Goal: Task Accomplishment & Management: Complete application form

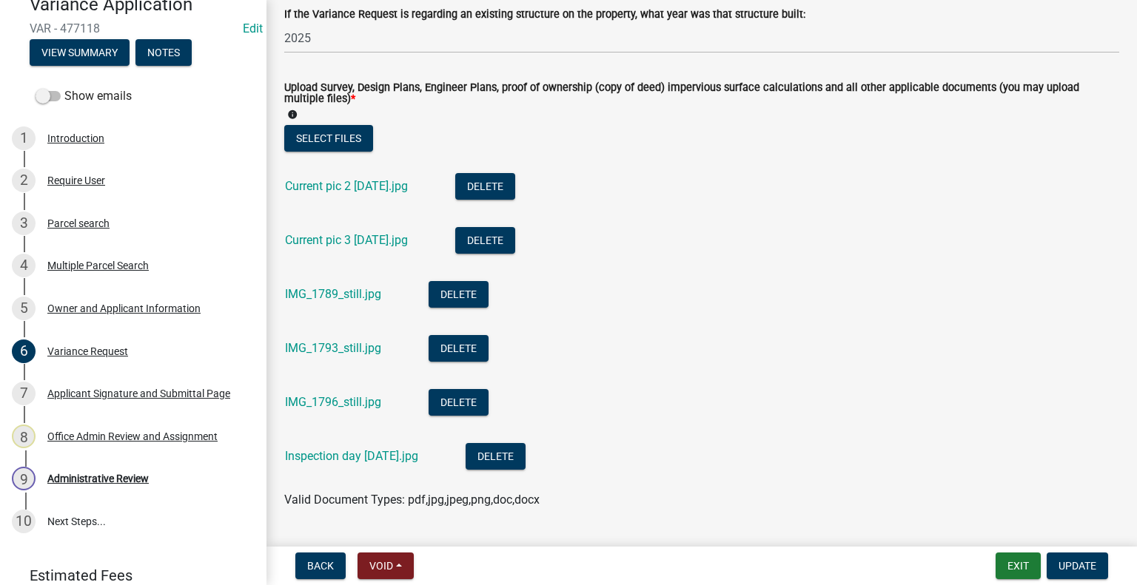
scroll to position [252, 0]
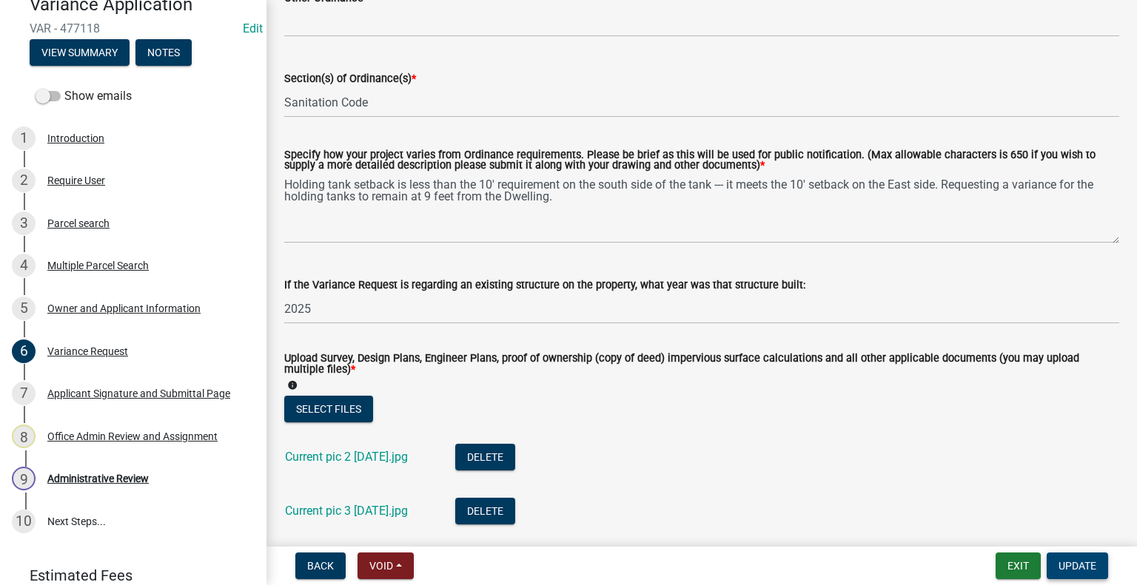
drag, startPoint x: 1084, startPoint y: 557, endPoint x: 1083, endPoint y: 565, distance: 8.2
click at [1084, 561] on button "Update" at bounding box center [1077, 566] width 61 height 27
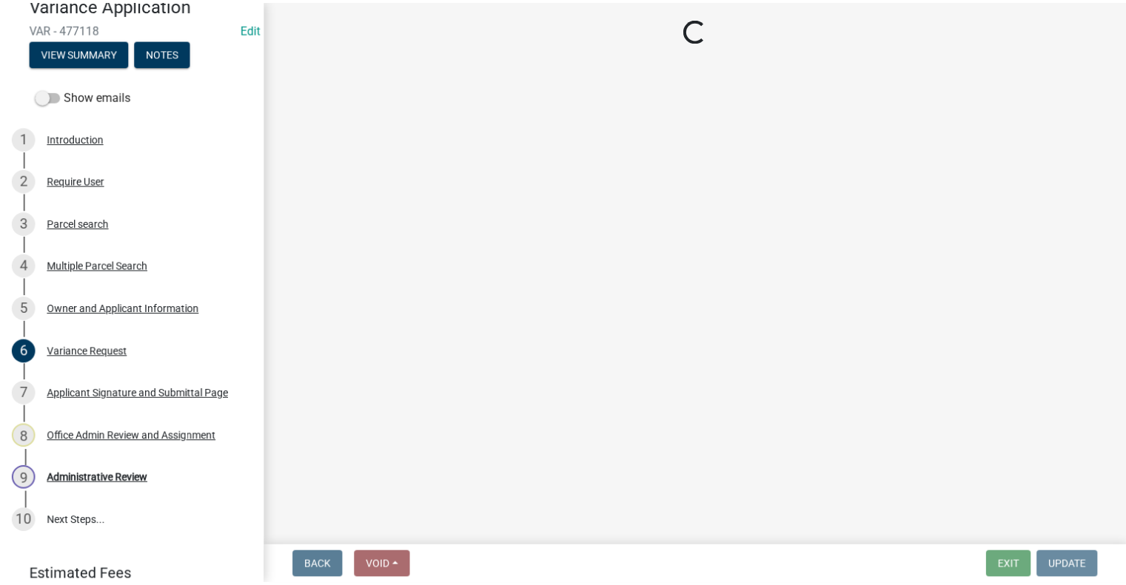
scroll to position [0, 0]
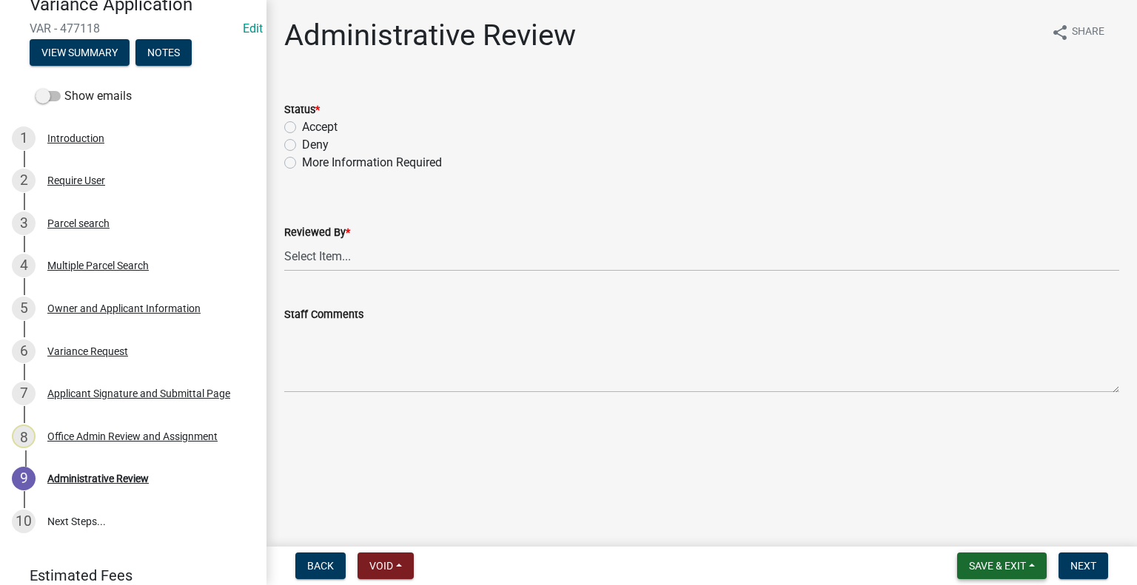
click at [1002, 568] on span "Save & Exit" at bounding box center [997, 566] width 57 height 12
drag, startPoint x: 971, startPoint y: 532, endPoint x: 976, endPoint y: 515, distance: 17.8
click at [971, 532] on button "Save & Exit" at bounding box center [987, 528] width 118 height 36
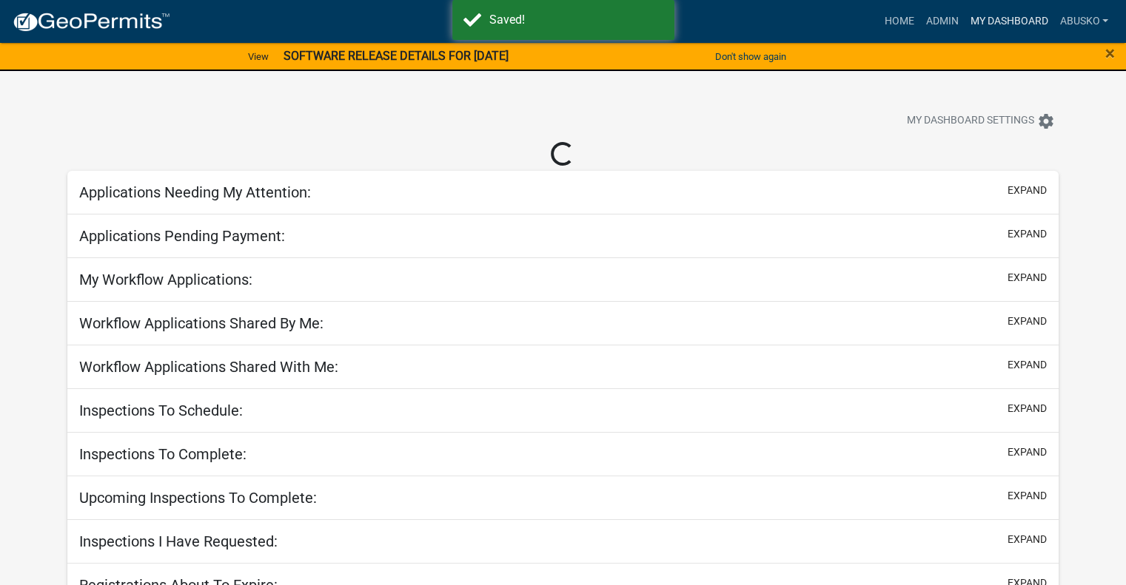
select select "1: 25"
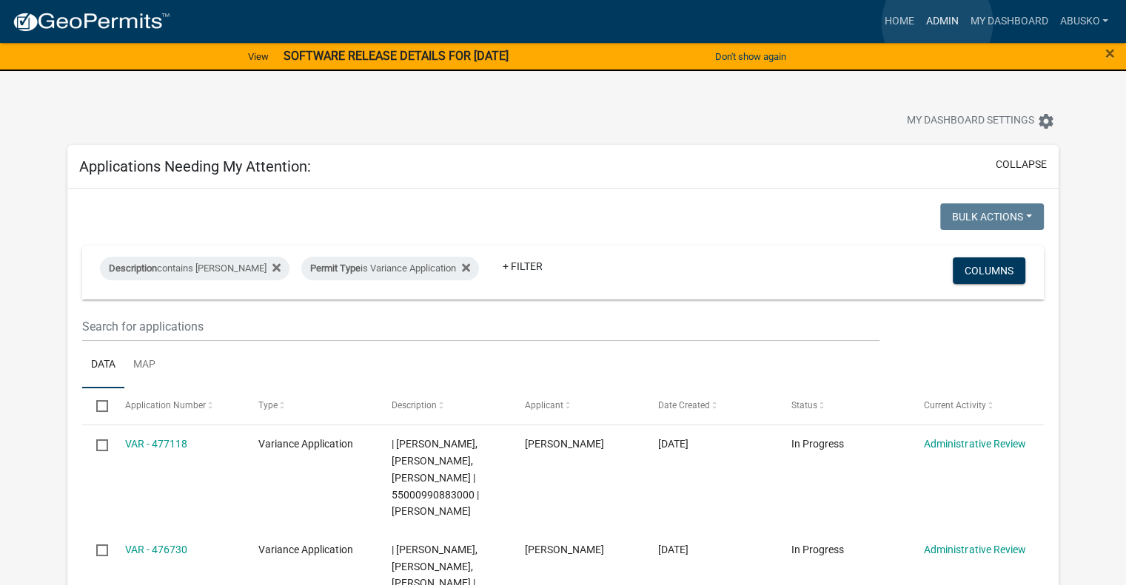
click at [936, 23] on link "Admin" at bounding box center [941, 21] width 44 height 28
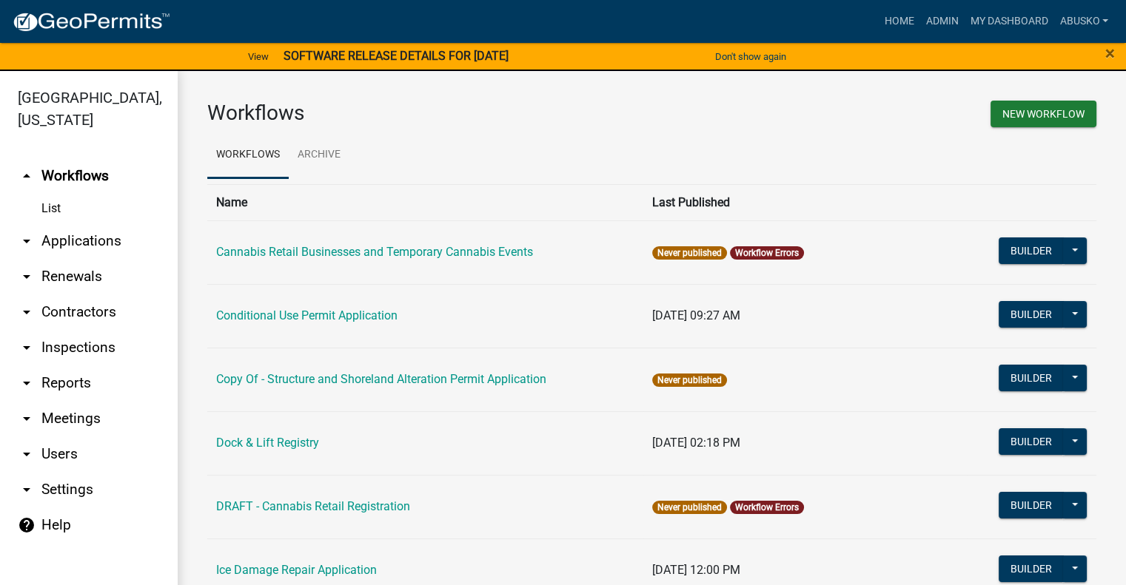
click at [64, 241] on link "arrow_drop_down Applications" at bounding box center [89, 242] width 178 height 36
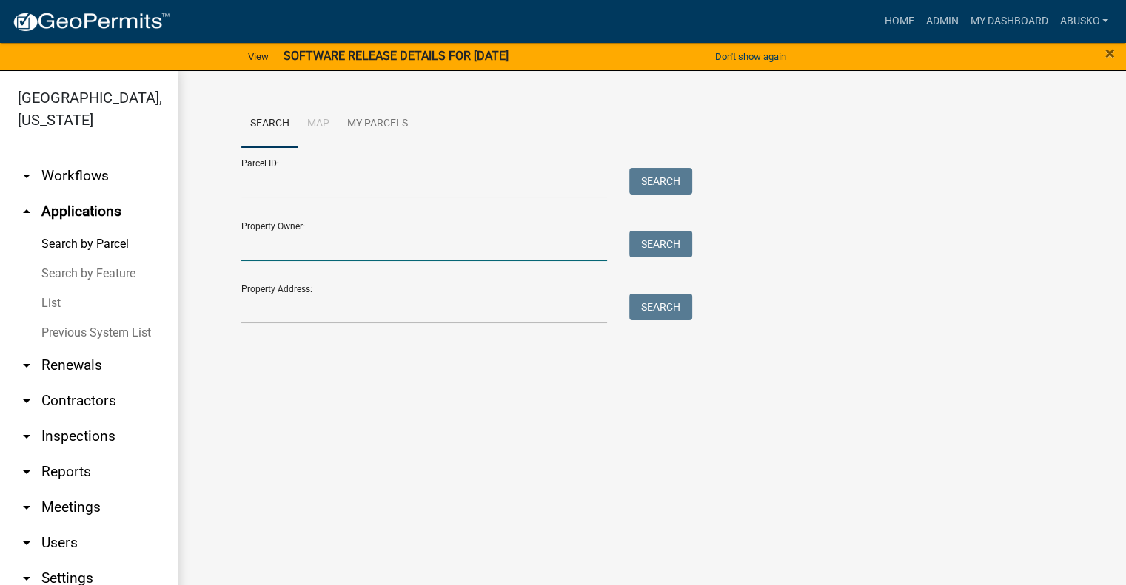
click at [312, 242] on input "Property Owner:" at bounding box center [424, 246] width 366 height 30
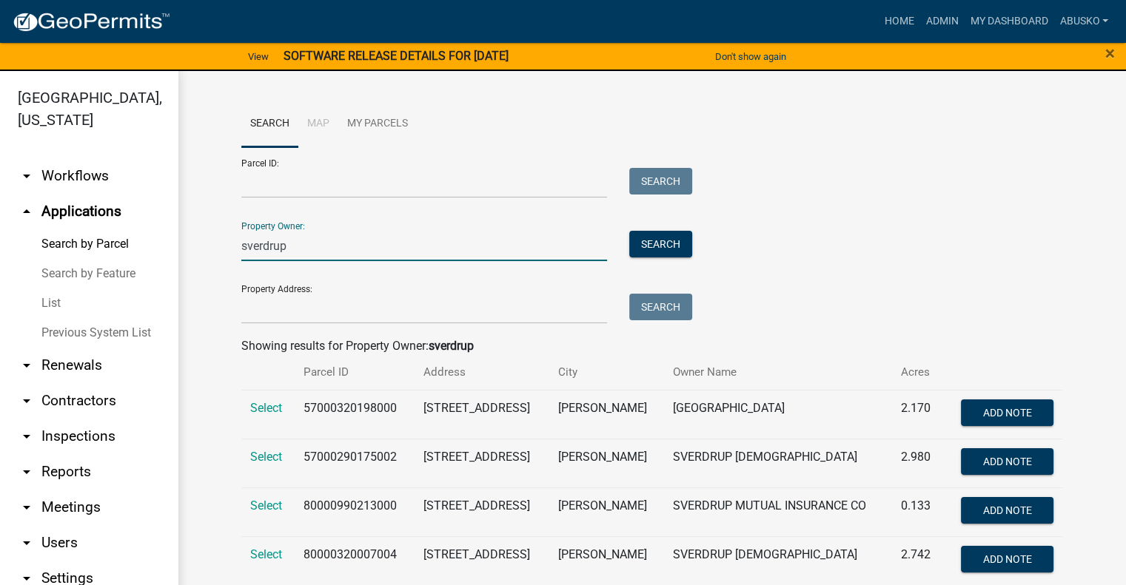
scroll to position [71, 0]
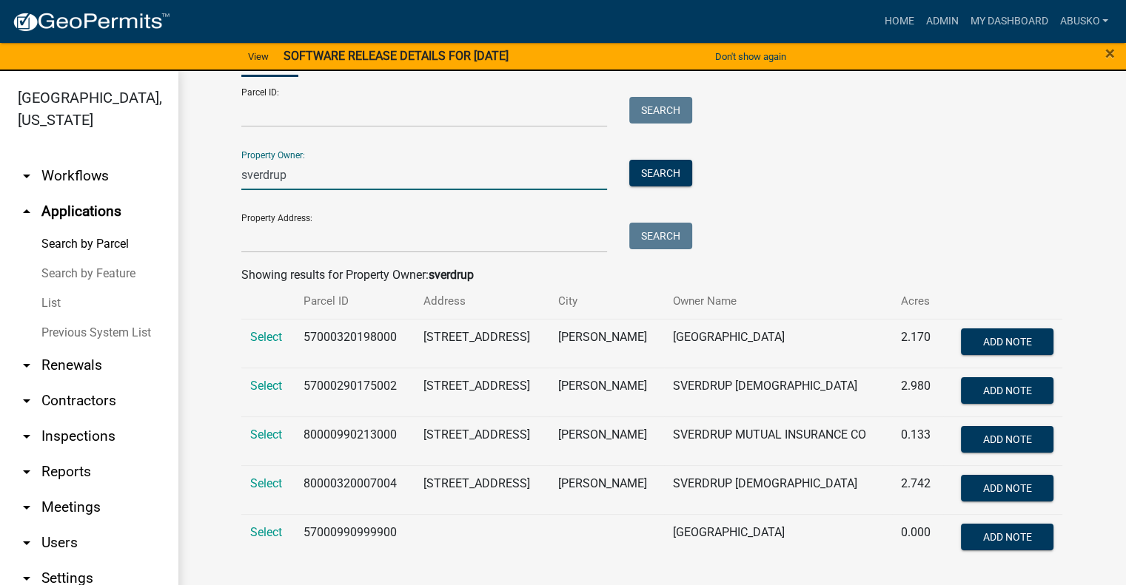
type input "sverdrup"
drag, startPoint x: 709, startPoint y: 358, endPoint x: 576, endPoint y: 345, distance: 133.9
click at [267, 332] on span "Select" at bounding box center [266, 337] width 32 height 14
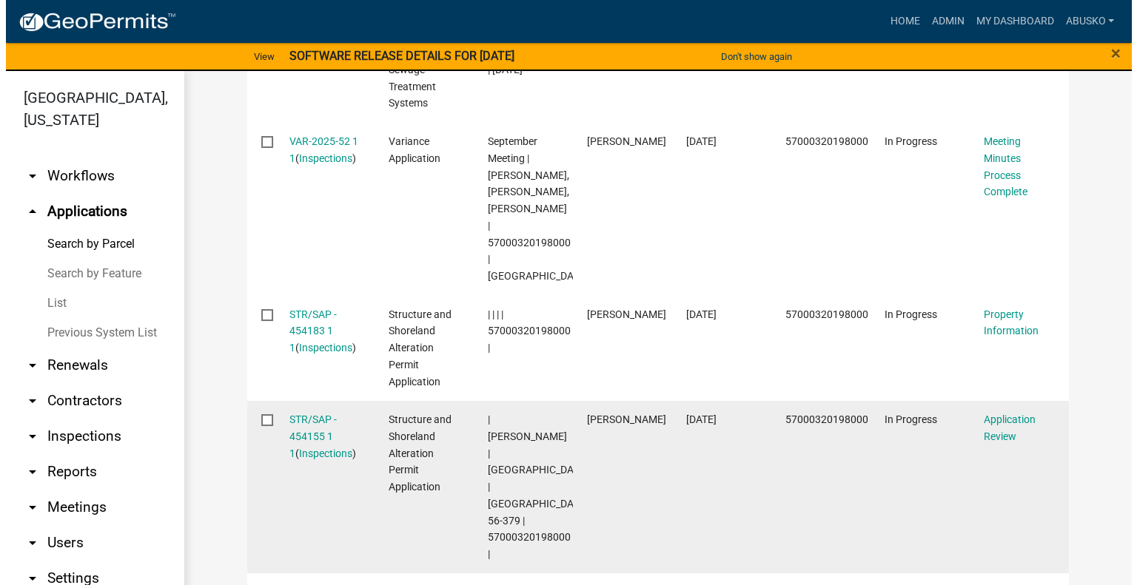
scroll to position [805, 0]
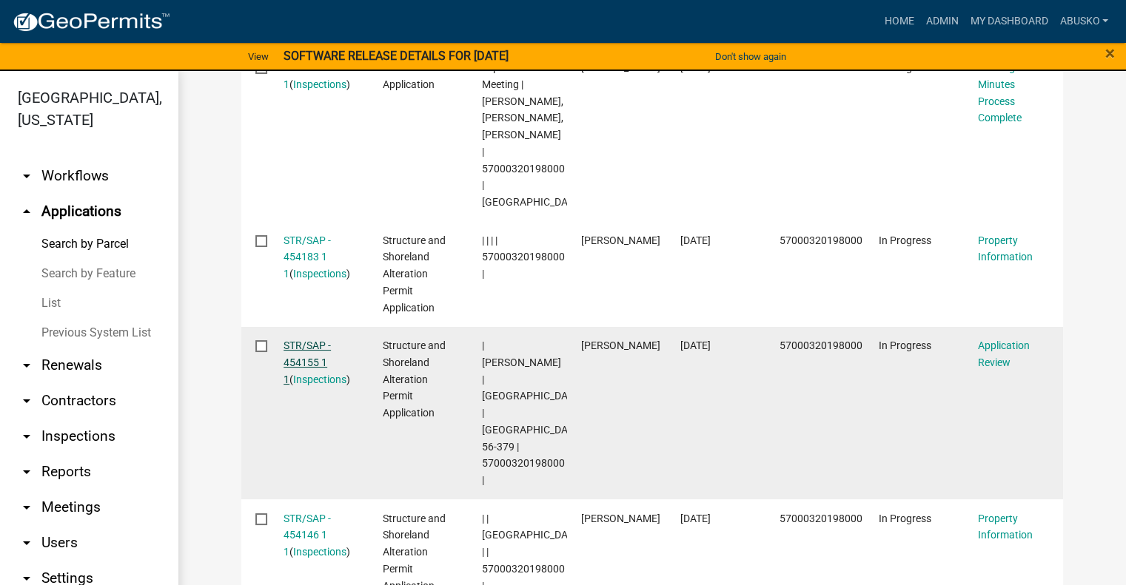
click at [299, 348] on link "STR/SAP - 454155 1 1" at bounding box center [306, 363] width 47 height 46
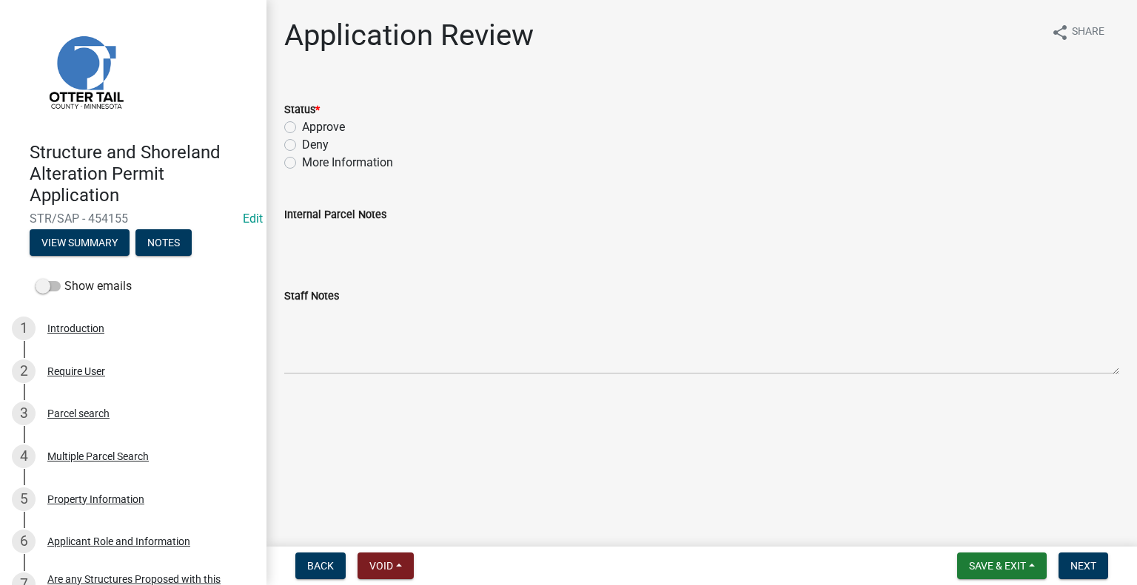
click at [302, 125] on label "Approve" at bounding box center [323, 127] width 43 height 18
click at [302, 125] on input "Approve" at bounding box center [307, 123] width 10 height 10
radio input "true"
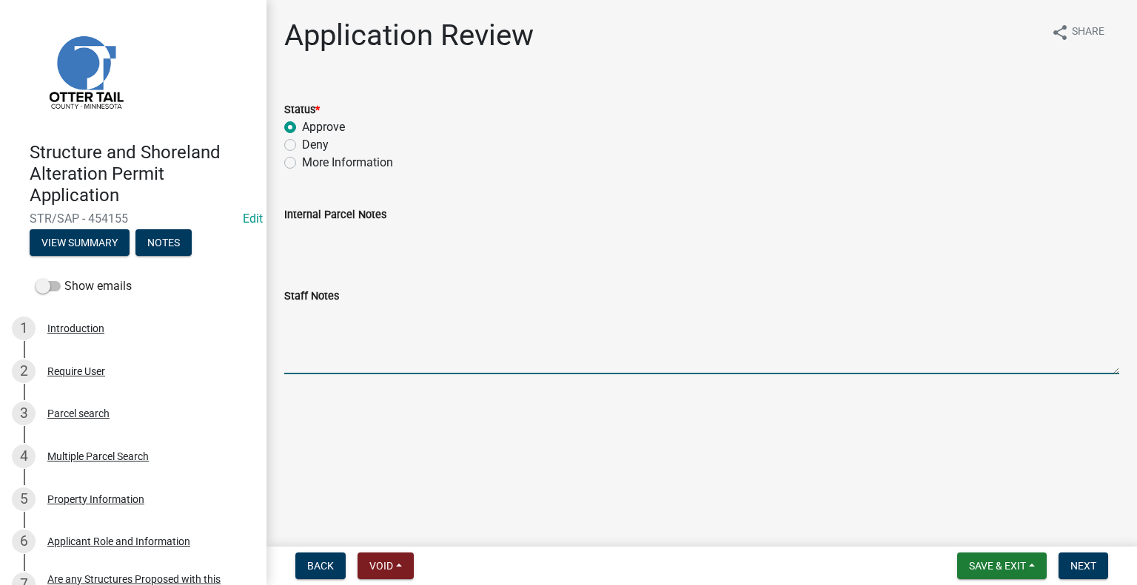
click at [318, 338] on textarea "Staff Notes" at bounding box center [701, 340] width 835 height 70
type textarea "Project was approved by Variance on [DATE]."
click at [1072, 562] on span "Next" at bounding box center [1083, 566] width 26 height 12
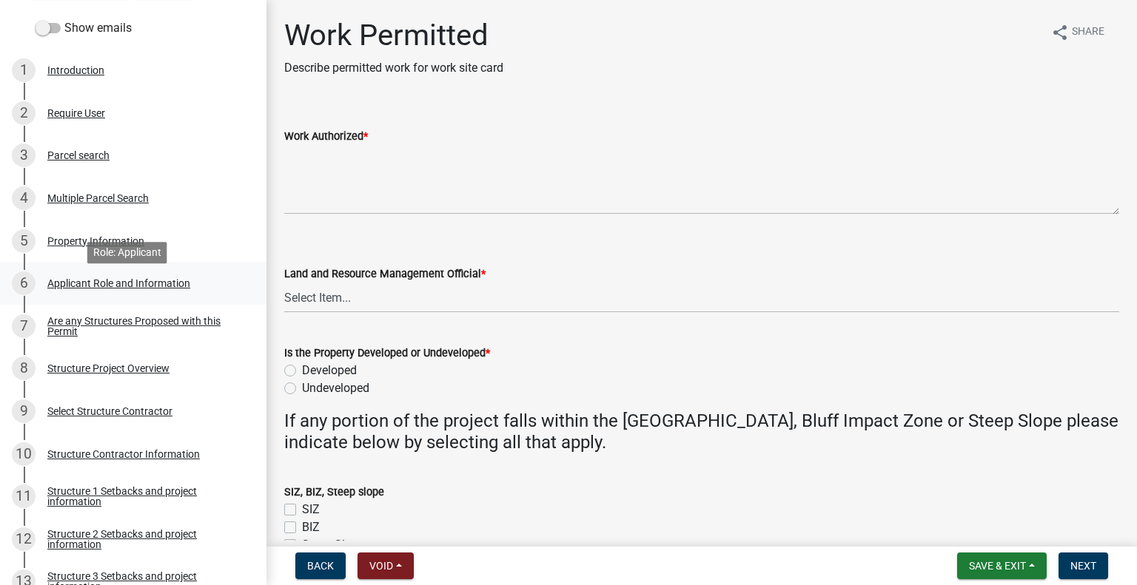
scroll to position [296, 0]
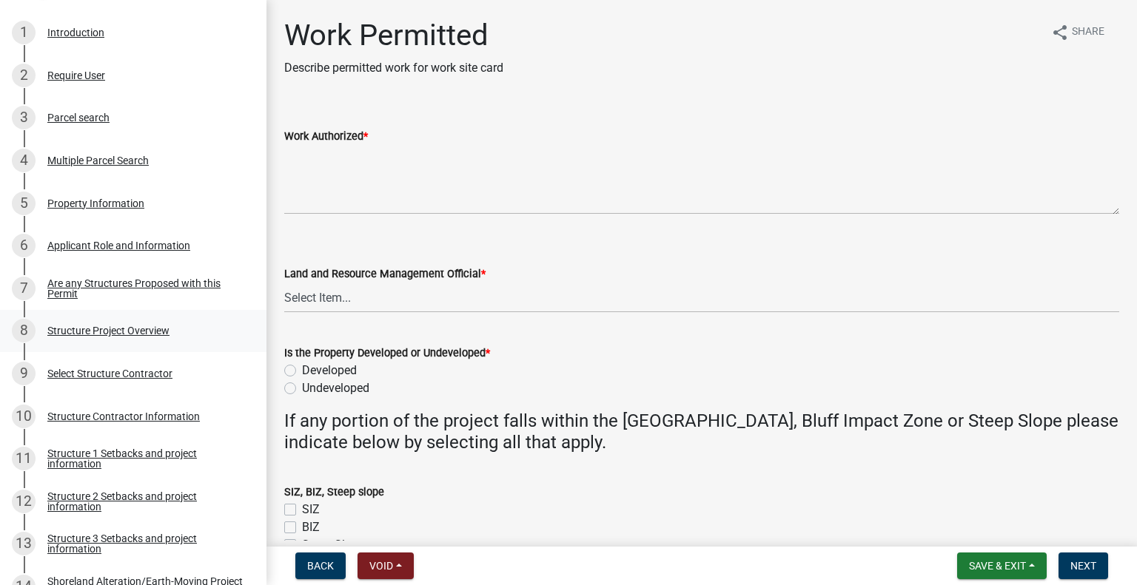
click at [116, 331] on div "Structure Project Overview" at bounding box center [108, 331] width 122 height 10
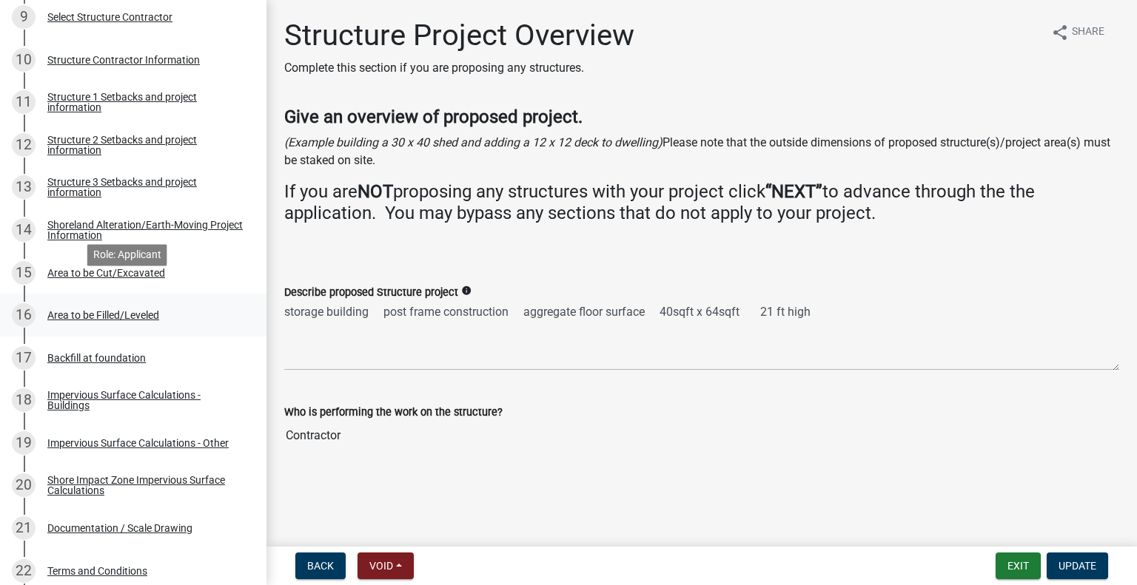
scroll to position [740, 0]
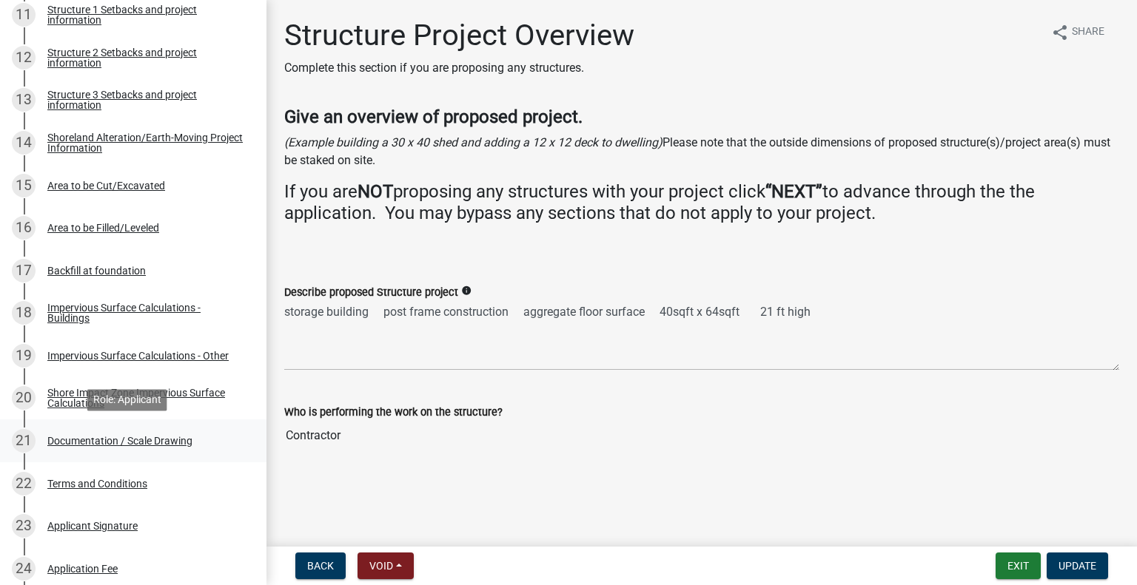
click at [147, 444] on div "Documentation / Scale Drawing" at bounding box center [119, 441] width 145 height 10
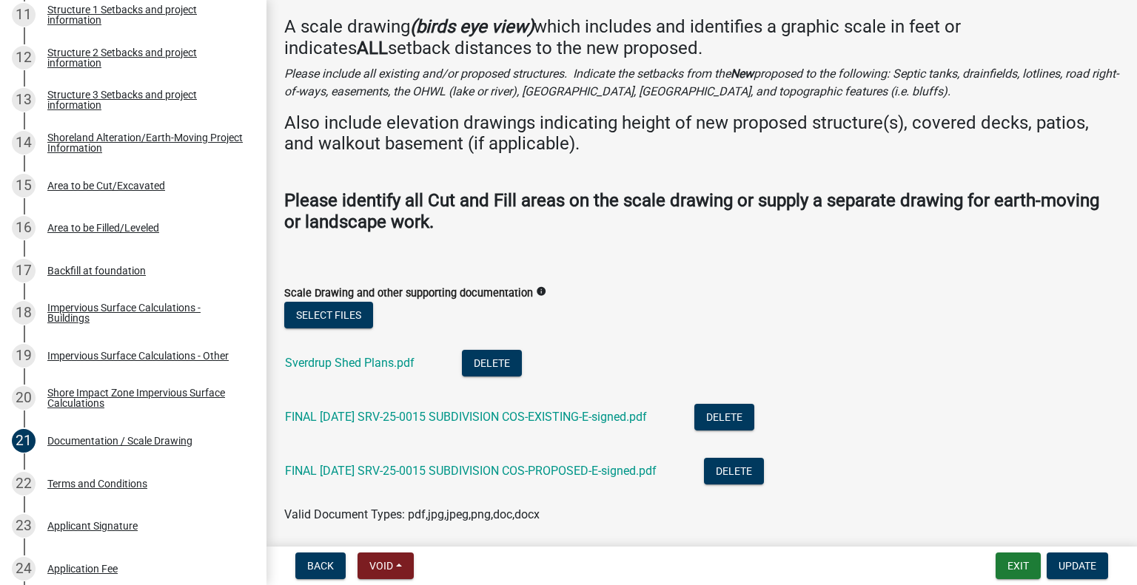
scroll to position [120, 0]
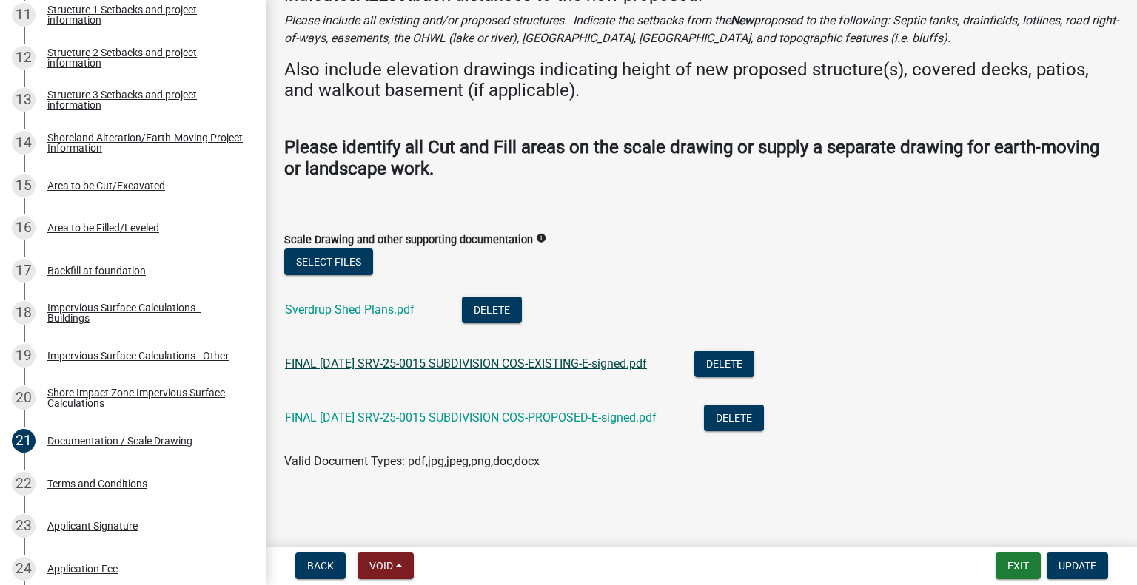
click at [400, 365] on link "FINAL [DATE] SRV-25-0015 SUBDIVISION COS-EXISTING-E-signed.pdf" at bounding box center [466, 364] width 362 height 14
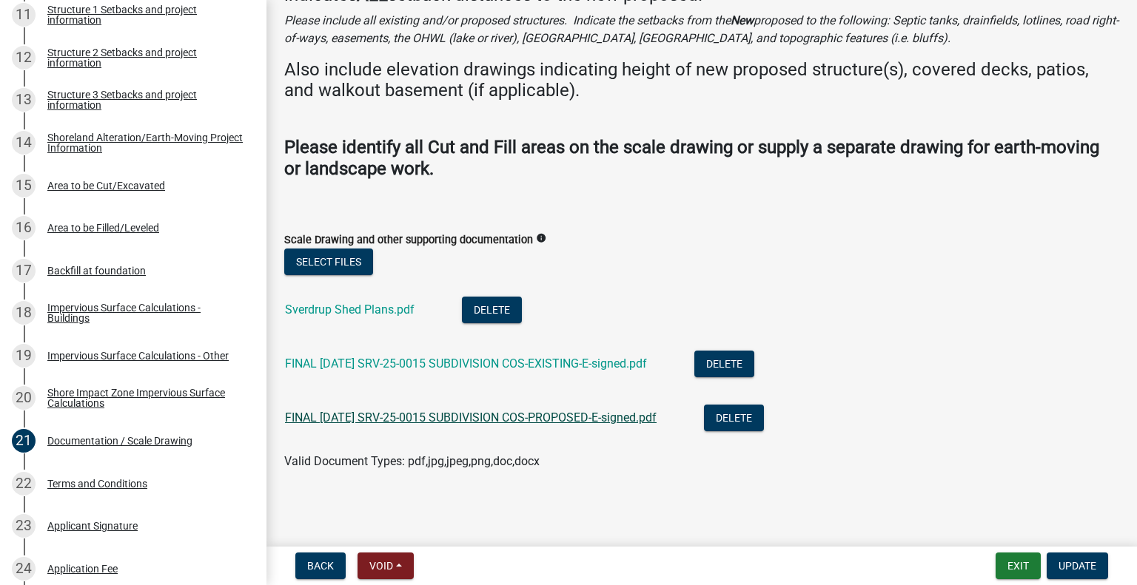
click at [500, 417] on link "FINAL [DATE] SRV-25-0015 SUBDIVISION COS-PROPOSED-E-signed.pdf" at bounding box center [471, 418] width 372 height 14
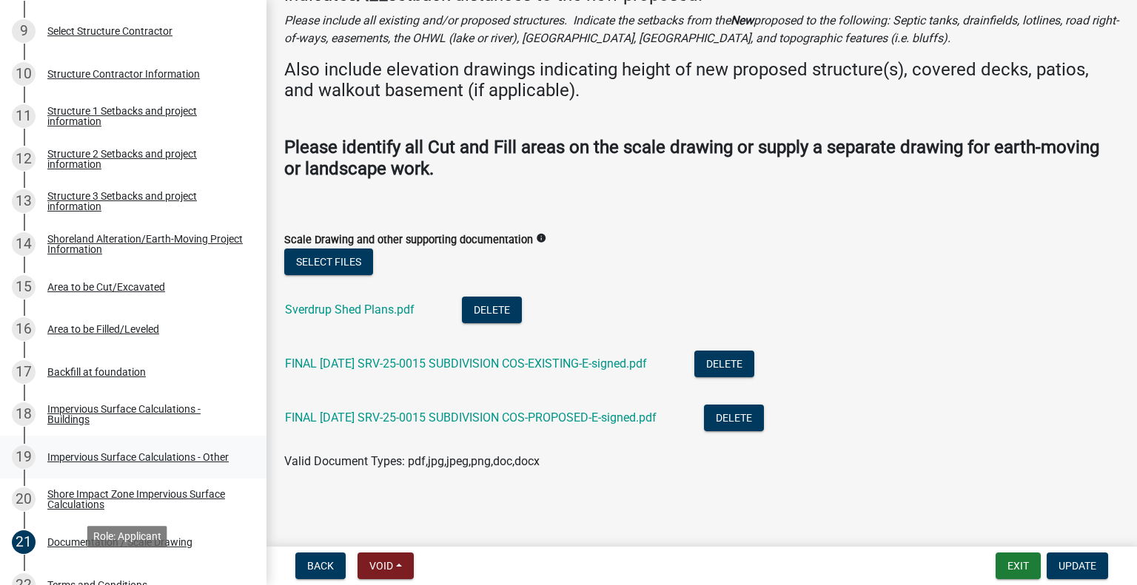
scroll to position [518, 0]
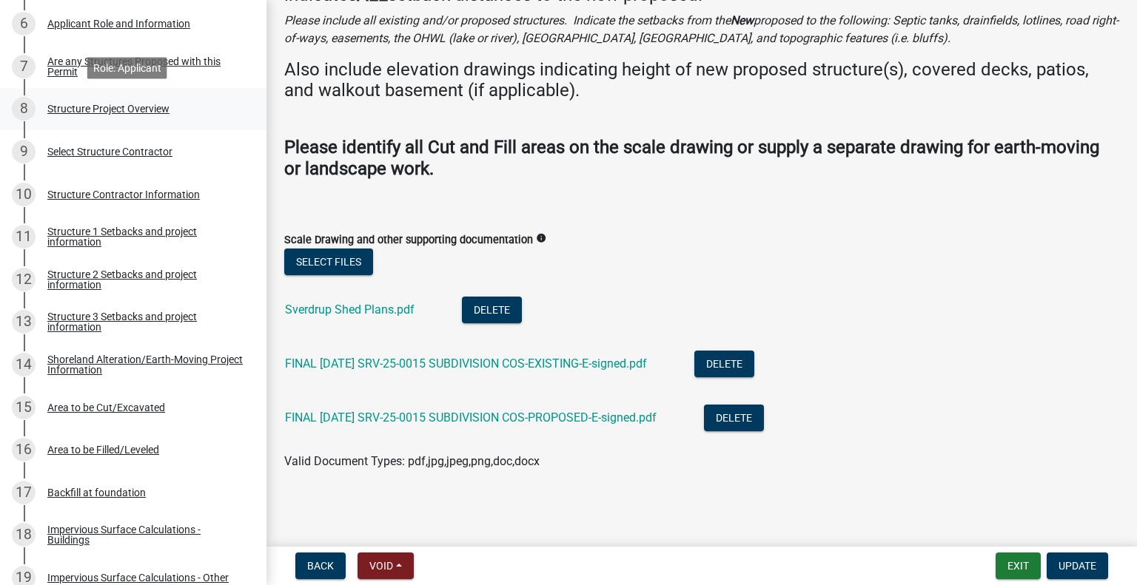
click at [150, 110] on div "Structure Project Overview" at bounding box center [108, 109] width 122 height 10
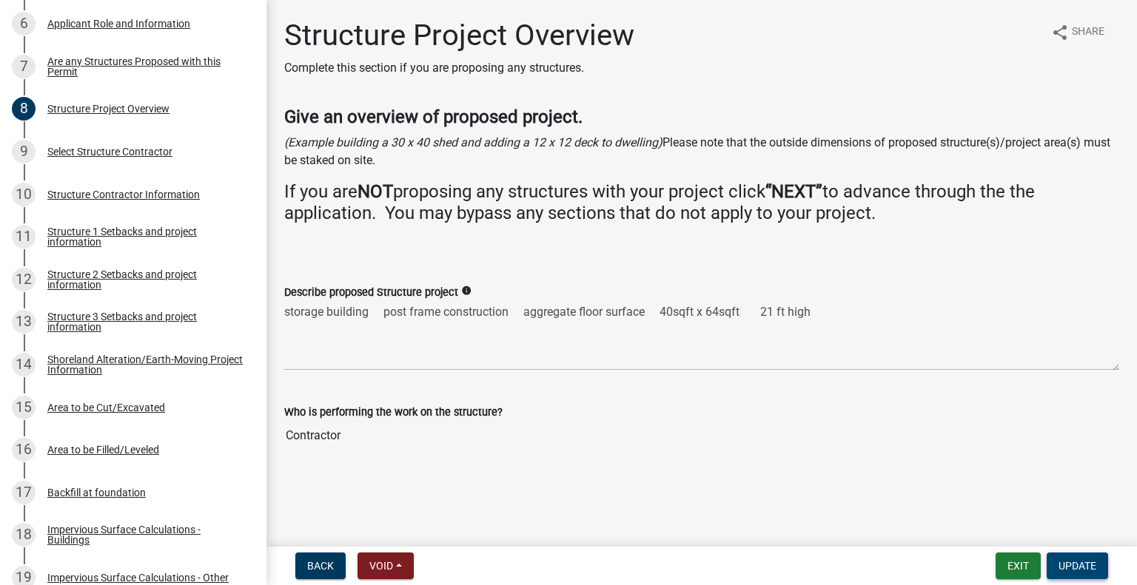
click at [1070, 570] on span "Update" at bounding box center [1077, 566] width 38 height 12
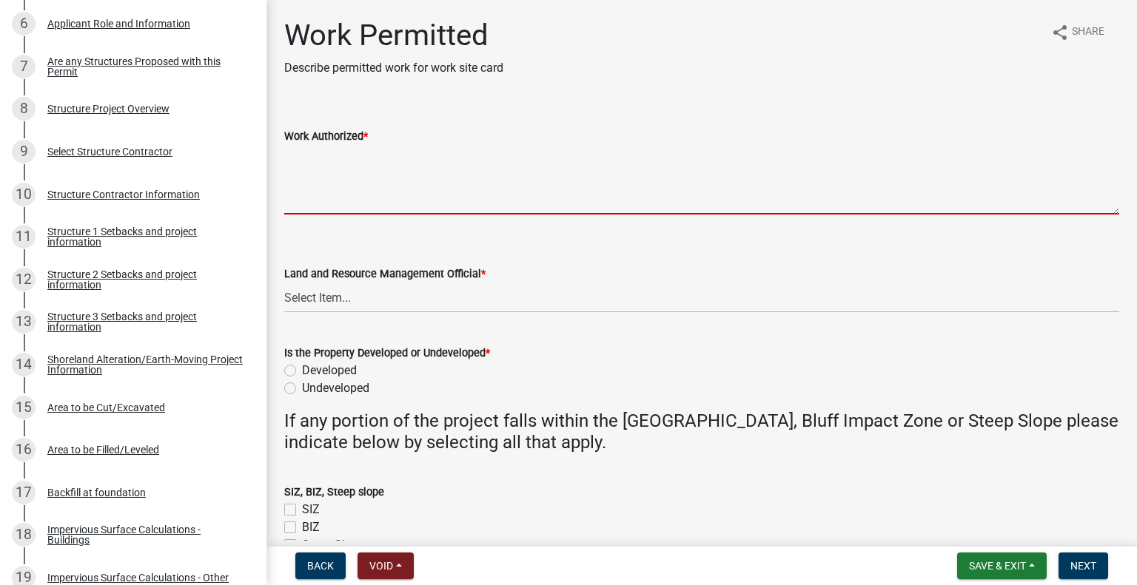
click at [350, 170] on textarea "Work Authorized *" at bounding box center [701, 180] width 835 height 70
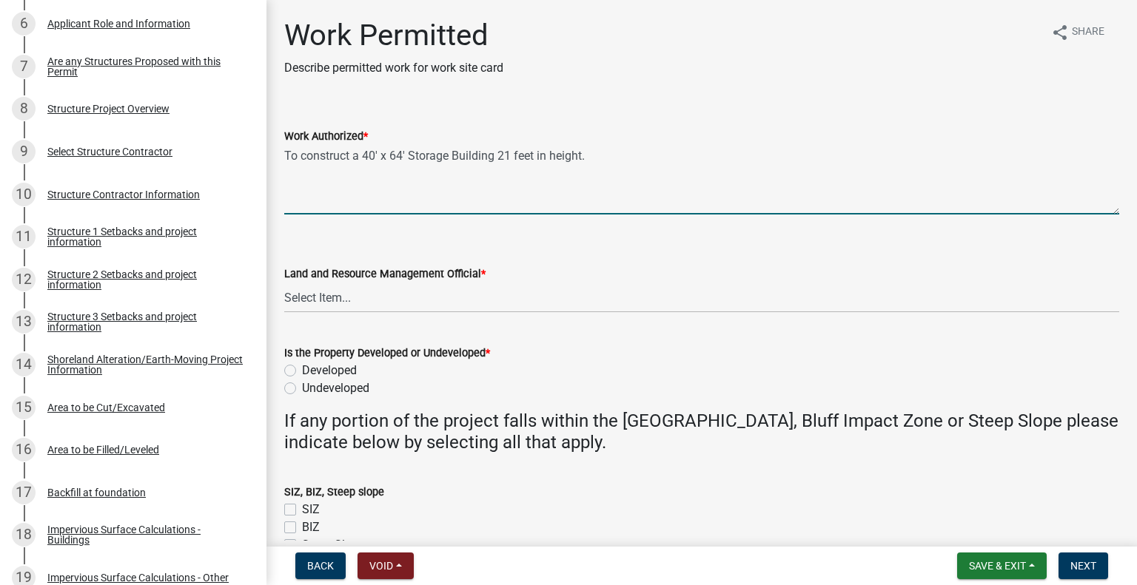
click at [648, 156] on textarea "To construct a 40' x 64' Storage Building 21 feet in height." at bounding box center [701, 180] width 835 height 70
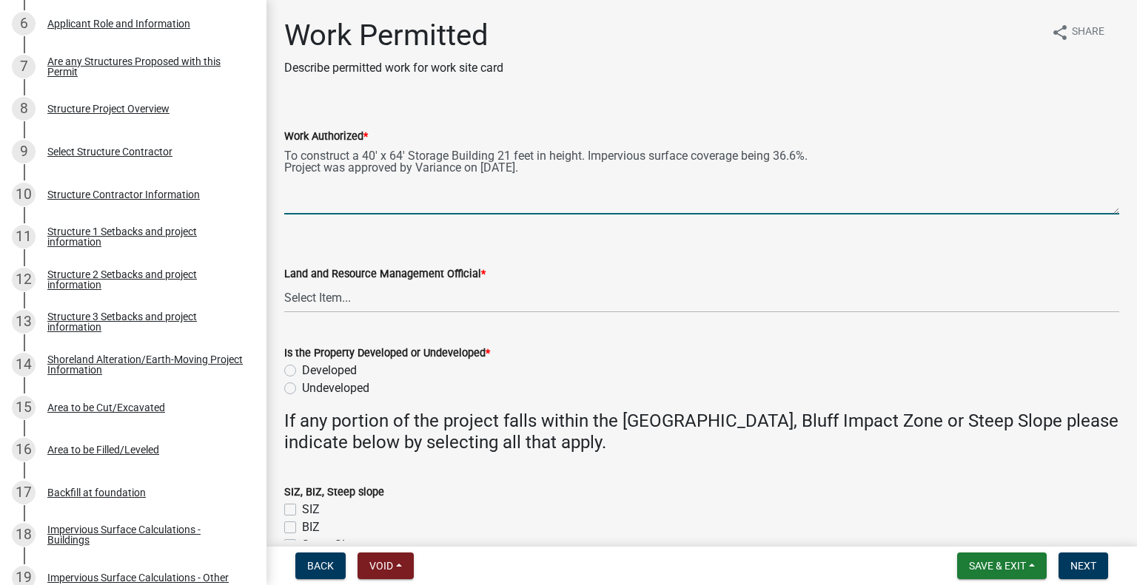
type textarea "To construct a 40' x 64' Storage Building 21 feet in height. Impervious surface…"
click at [316, 310] on select "Select Item... [PERSON_NAME] [PERSON_NAME] [PERSON_NAME] [PERSON_NAME] [PERSON_…" at bounding box center [701, 298] width 835 height 30
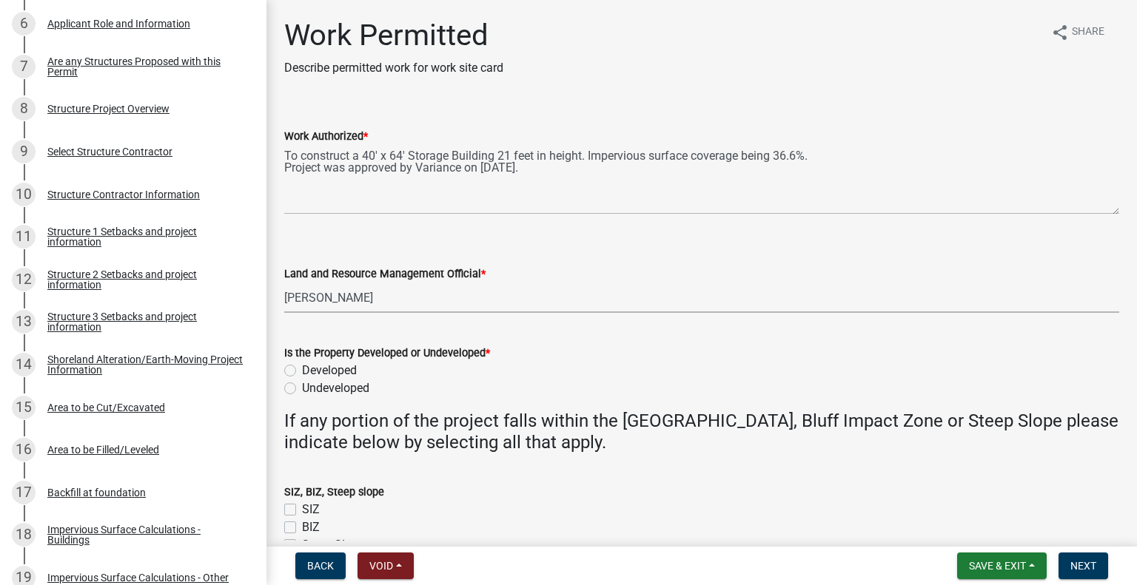
click at [284, 283] on select "Select Item... [PERSON_NAME] [PERSON_NAME] [PERSON_NAME] [PERSON_NAME] [PERSON_…" at bounding box center [701, 298] width 835 height 30
select select "1bc1e483-05bd-4456-8d1d-1de62b367160"
click at [302, 369] on label "Developed" at bounding box center [329, 371] width 55 height 18
click at [302, 369] on input "Developed" at bounding box center [307, 367] width 10 height 10
radio input "true"
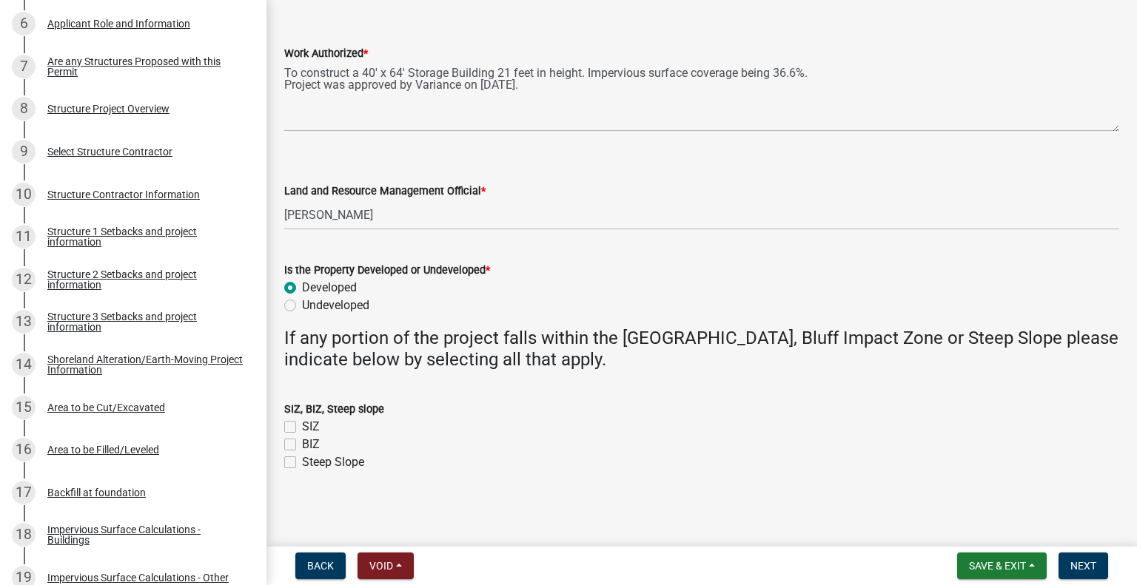
scroll to position [84, 0]
click at [1084, 565] on span "Next" at bounding box center [1083, 566] width 26 height 12
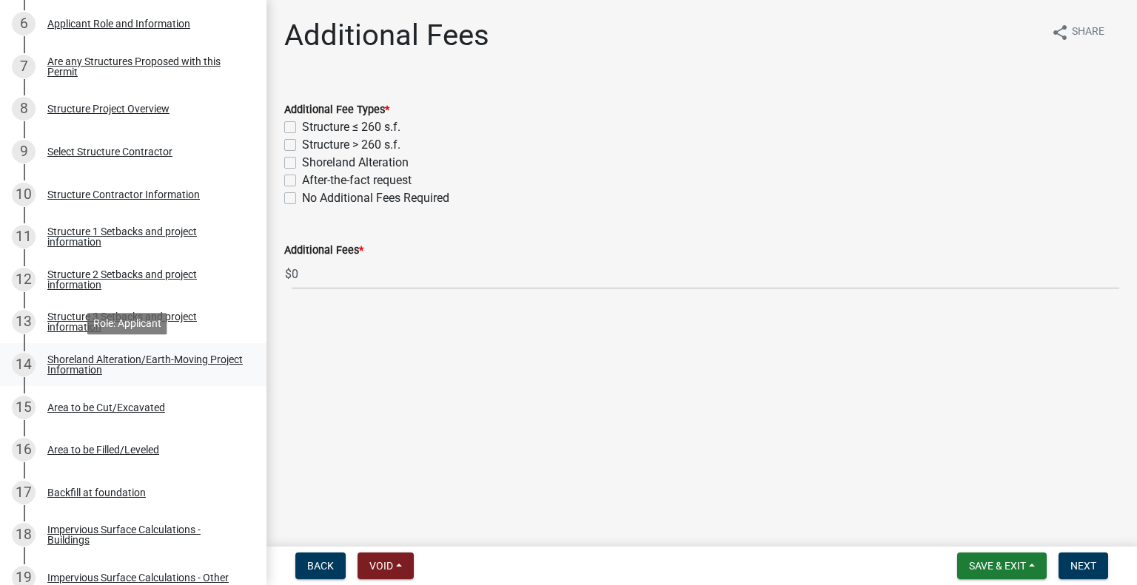
click at [134, 358] on div "Shoreland Alteration/Earth-Moving Project Information" at bounding box center [144, 365] width 195 height 21
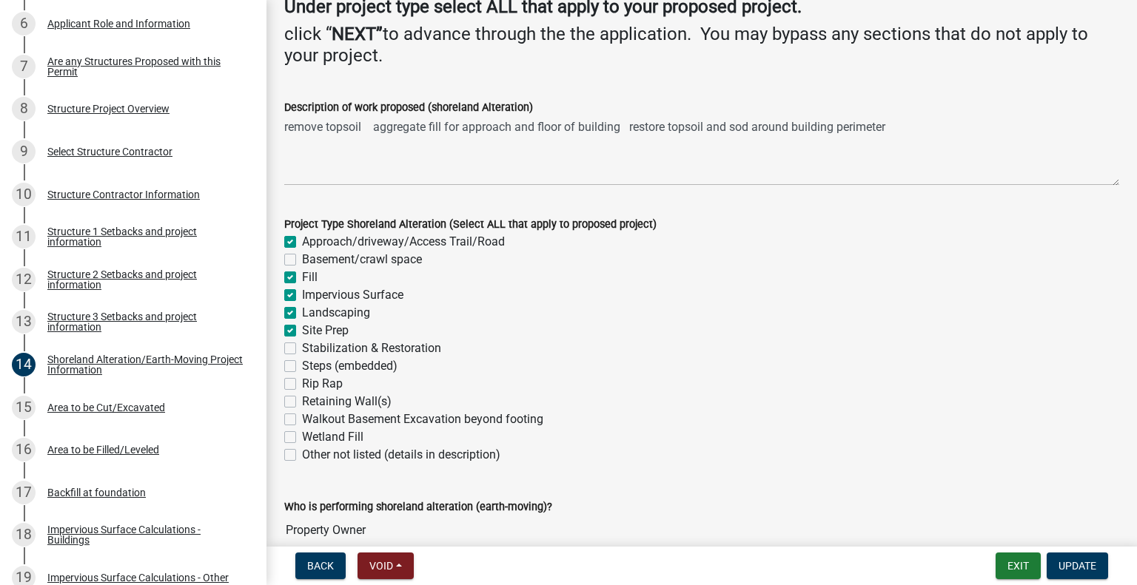
scroll to position [148, 0]
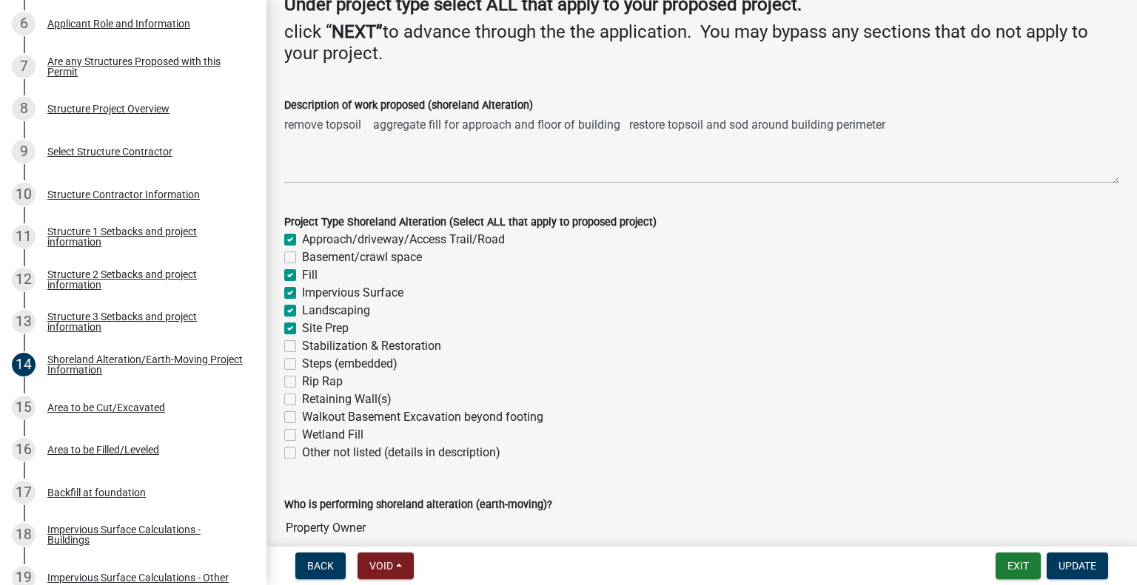
drag, startPoint x: 283, startPoint y: 122, endPoint x: 554, endPoint y: 127, distance: 270.2
click at [554, 127] on div "Description of work proposed (shoreland Alteration) remove topsoil aggregate fi…" at bounding box center [701, 129] width 857 height 108
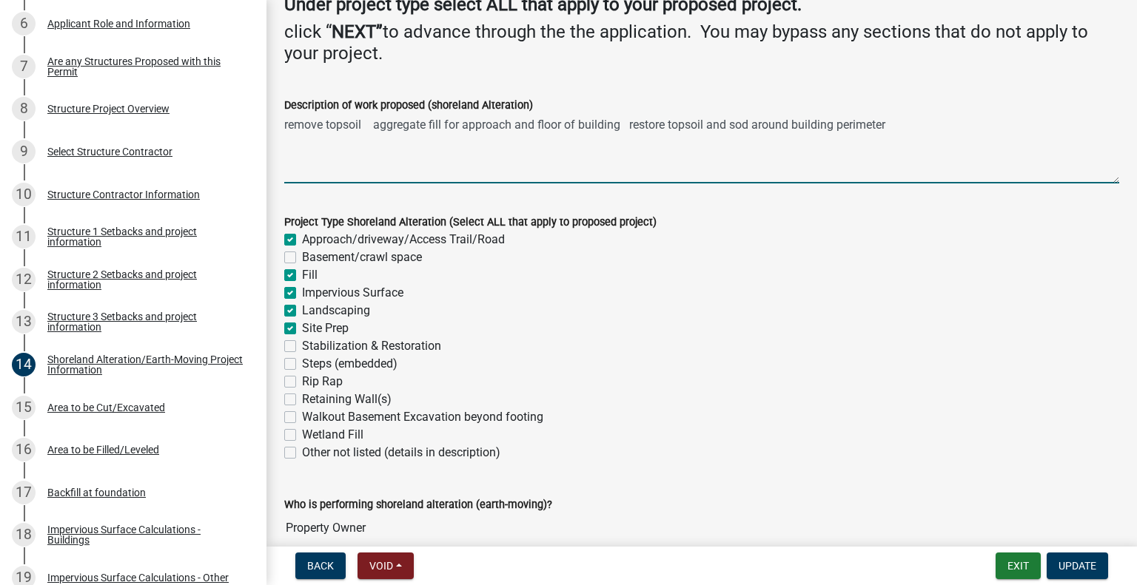
drag, startPoint x: 284, startPoint y: 124, endPoint x: 900, endPoint y: 124, distance: 615.8
click at [900, 124] on textarea "remove topsoil aggregate fill for approach and floor of building restore topsoi…" at bounding box center [701, 149] width 835 height 70
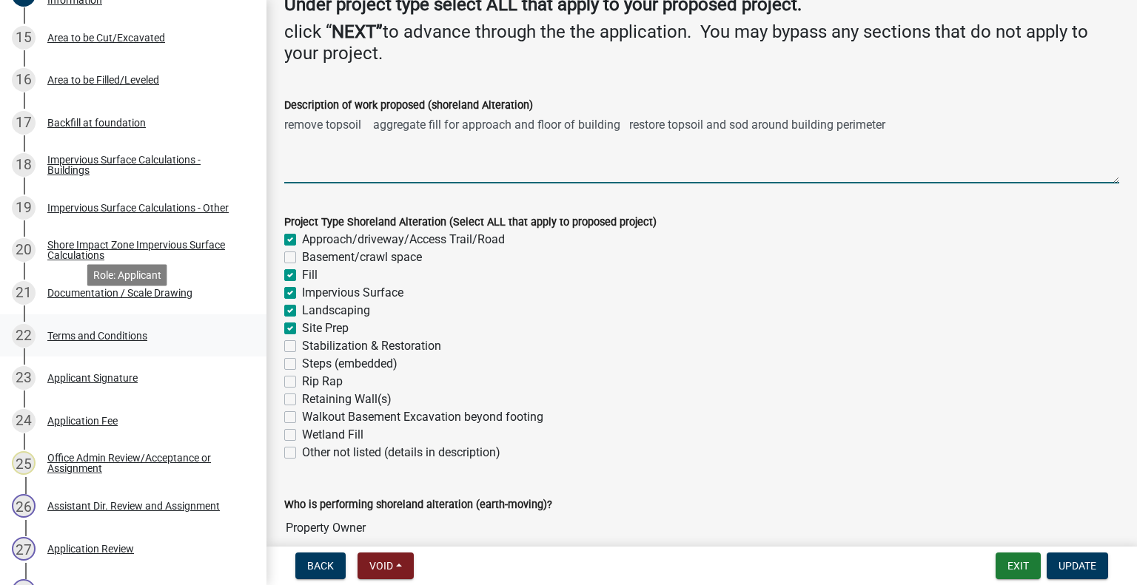
scroll to position [962, 0]
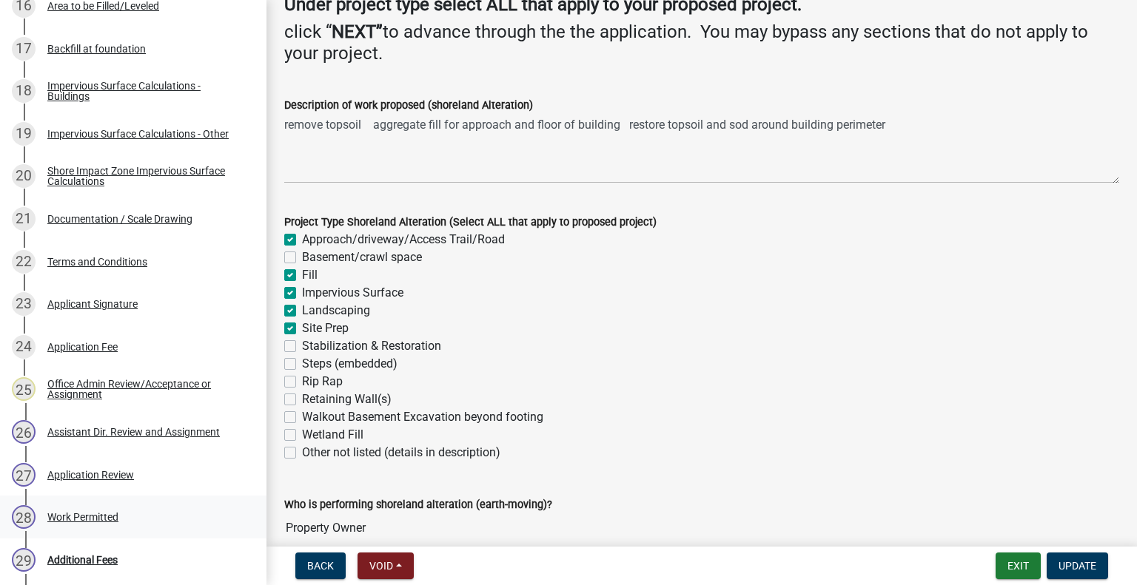
click at [95, 517] on div "Work Permitted" at bounding box center [82, 517] width 71 height 10
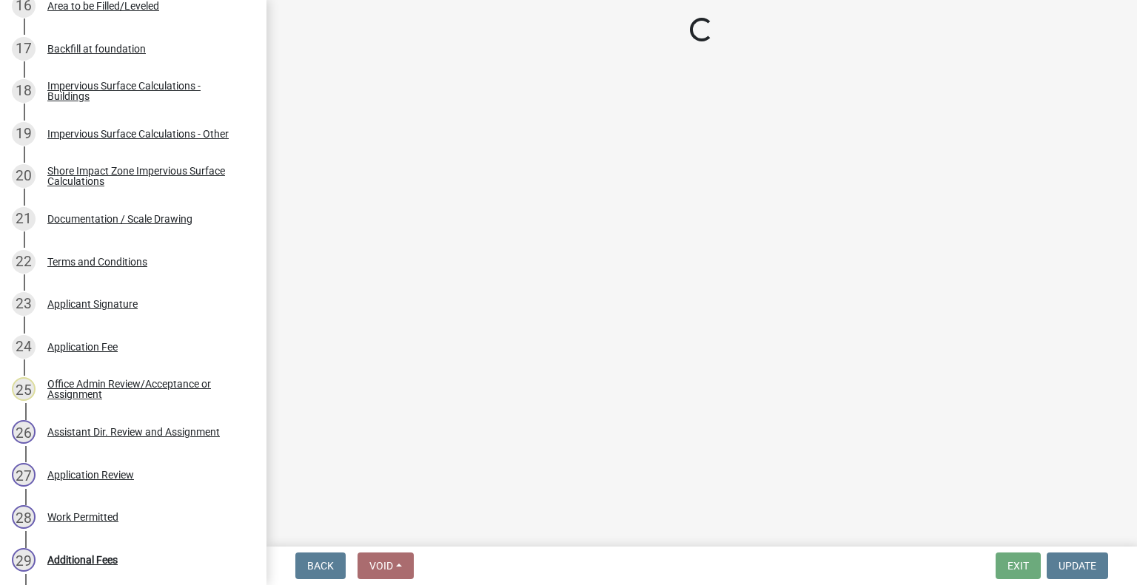
select select "1bc1e483-05bd-4456-8d1d-1de62b367160"
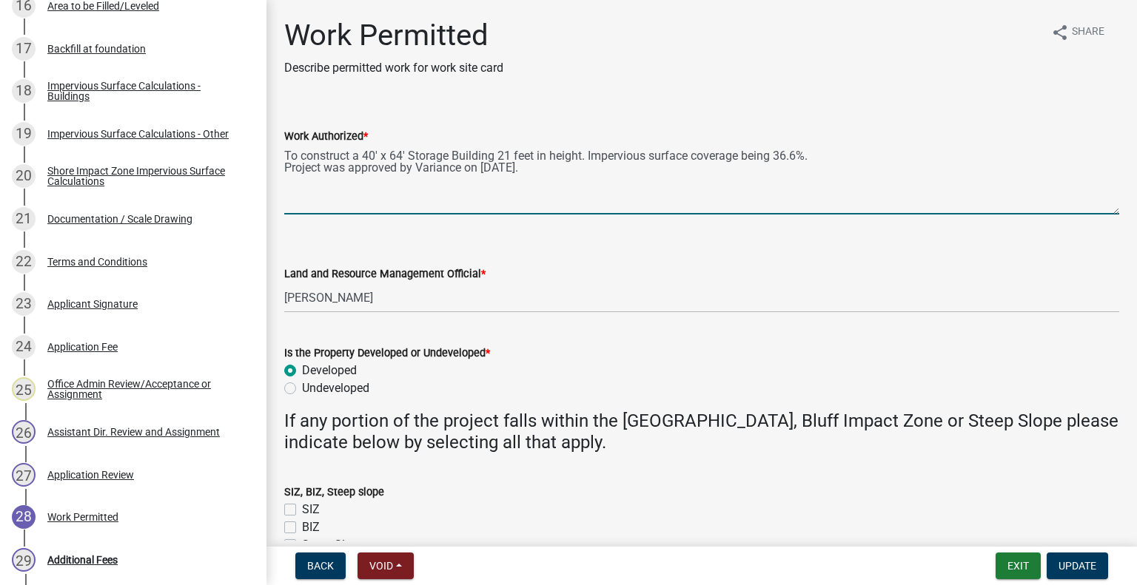
click at [858, 149] on textarea "To construct a 40' x 64' Storage Building 21 feet in height. Impervious surface…" at bounding box center [701, 180] width 835 height 70
paste textarea "remove topsoil aggregate fill for approach and floor of building restore topsoi…"
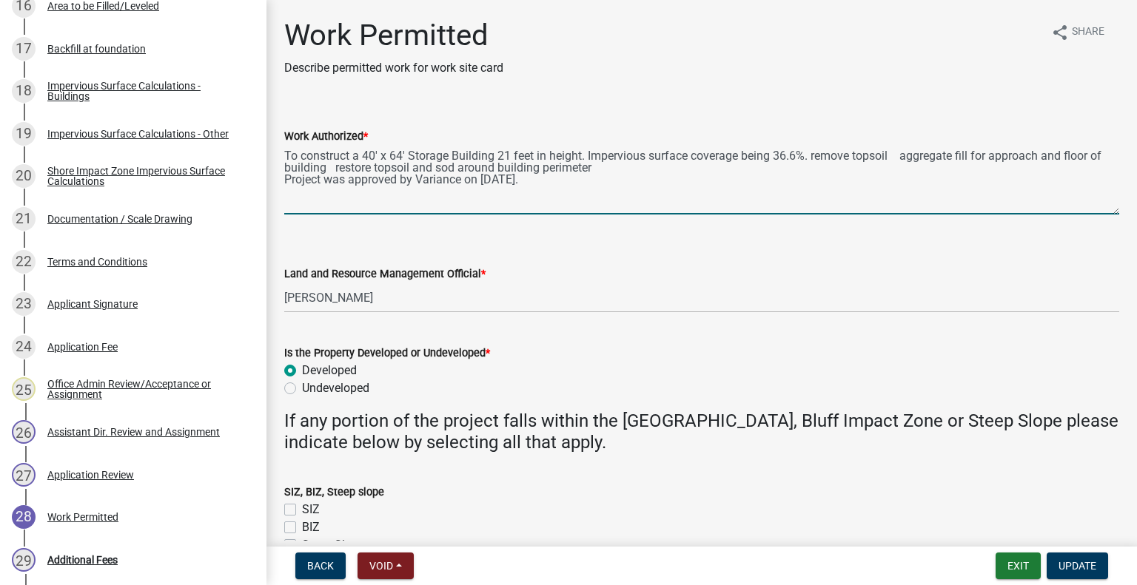
drag, startPoint x: 819, startPoint y: 152, endPoint x: 830, endPoint y: 110, distance: 44.5
click at [820, 146] on textarea "To construct a 40' x 64' Storage Building 21 feet in height. Impervious surface…" at bounding box center [701, 180] width 835 height 70
drag, startPoint x: 896, startPoint y: 150, endPoint x: 870, endPoint y: 80, distance: 74.9
click at [899, 135] on form "Work Authorized * To construct a 40' x 64' Storage Building 21 feet in height. …" at bounding box center [701, 170] width 835 height 87
click at [374, 164] on textarea "To construct a 40' x 64' Storage Building 21 feet in height. Impervious surface…" at bounding box center [701, 180] width 835 height 70
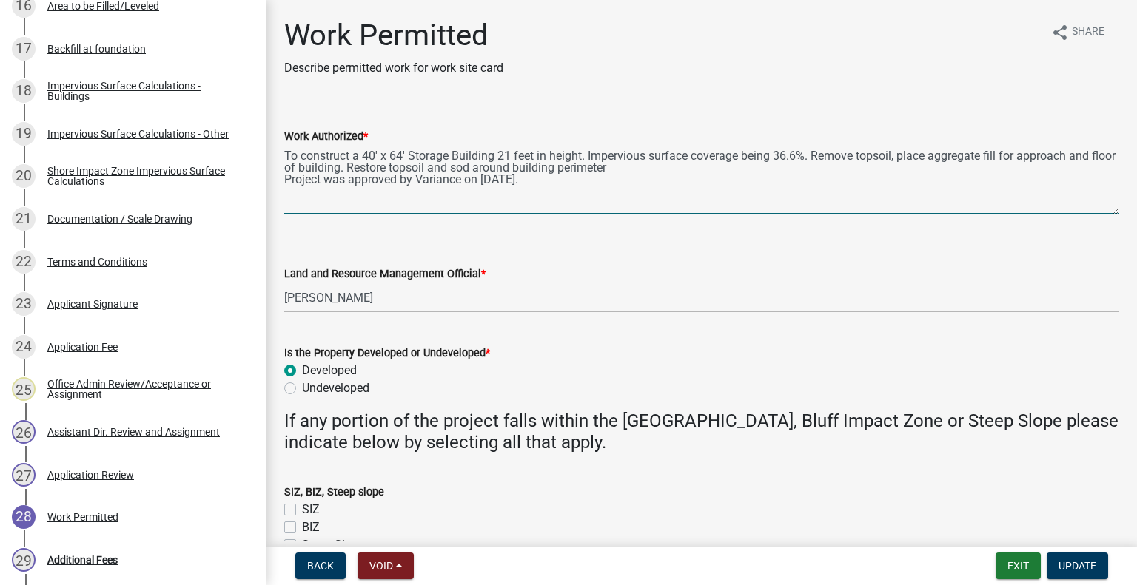
drag, startPoint x: 647, startPoint y: 164, endPoint x: 655, endPoint y: 150, distance: 15.6
click at [647, 163] on textarea "To construct a 40' x 64' Storage Building 21 feet in height. Impervious surface…" at bounding box center [701, 180] width 835 height 70
type textarea "To construct a 40' x 64' Storage Building 21 feet in height. Impervious surface…"
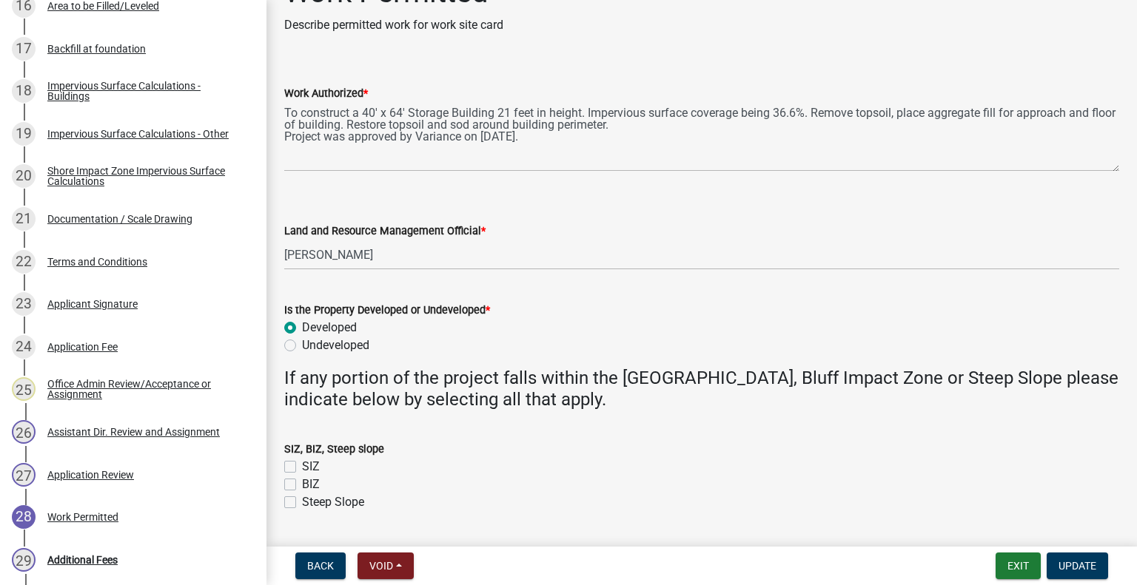
scroll to position [84, 0]
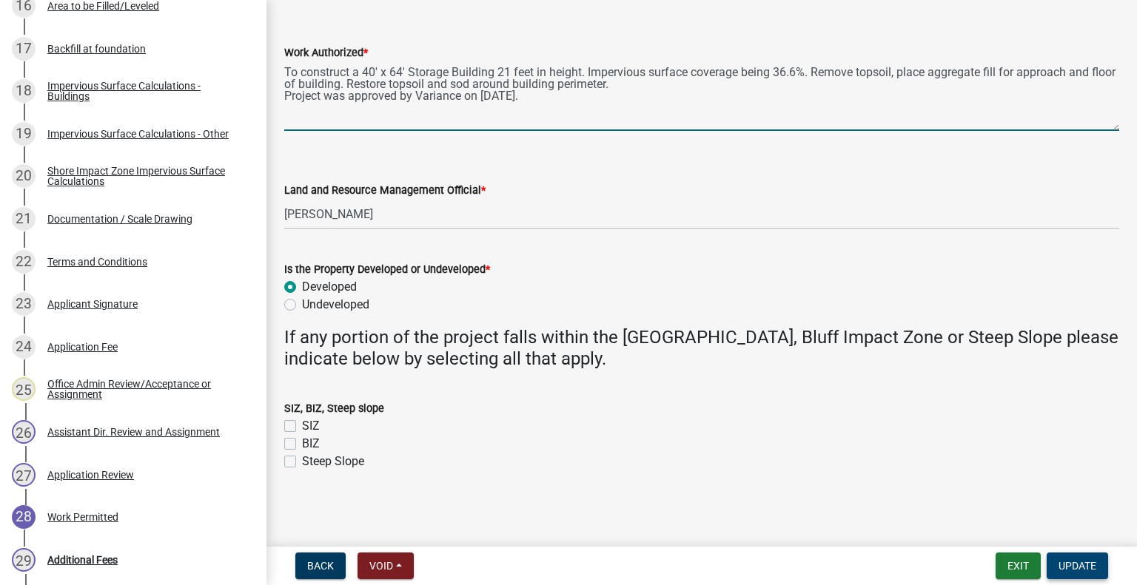
click at [1070, 562] on span "Update" at bounding box center [1077, 566] width 38 height 12
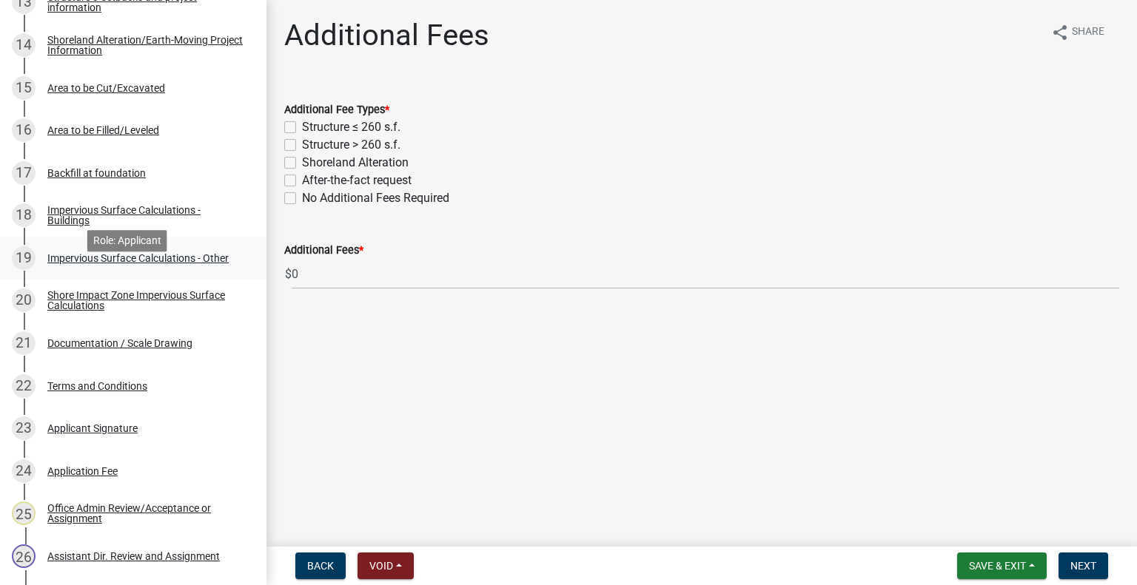
scroll to position [814, 0]
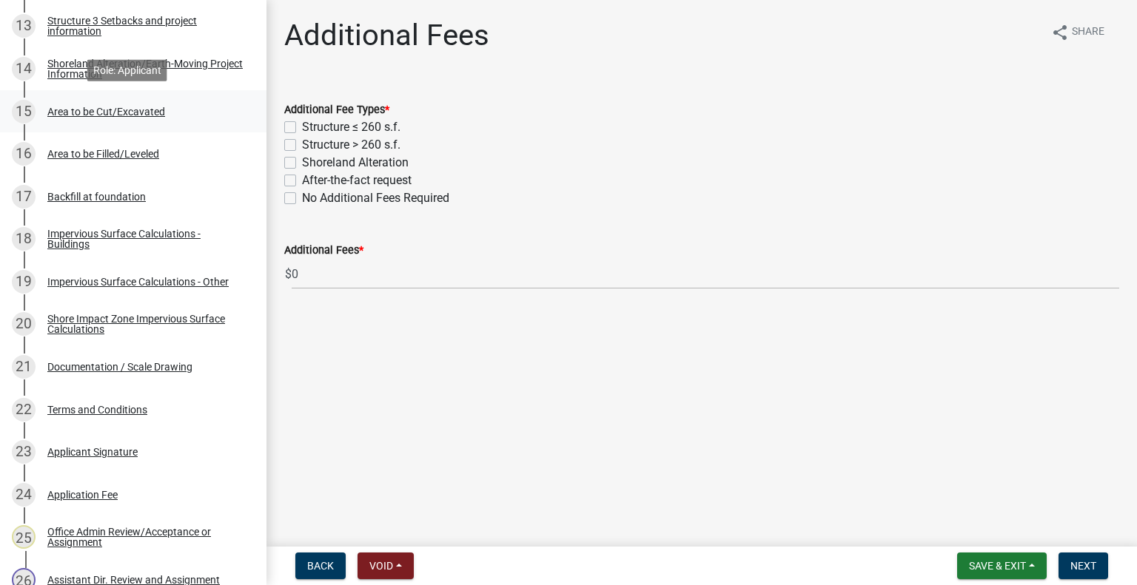
click at [135, 110] on div "Area to be Cut/Excavated" at bounding box center [106, 112] width 118 height 10
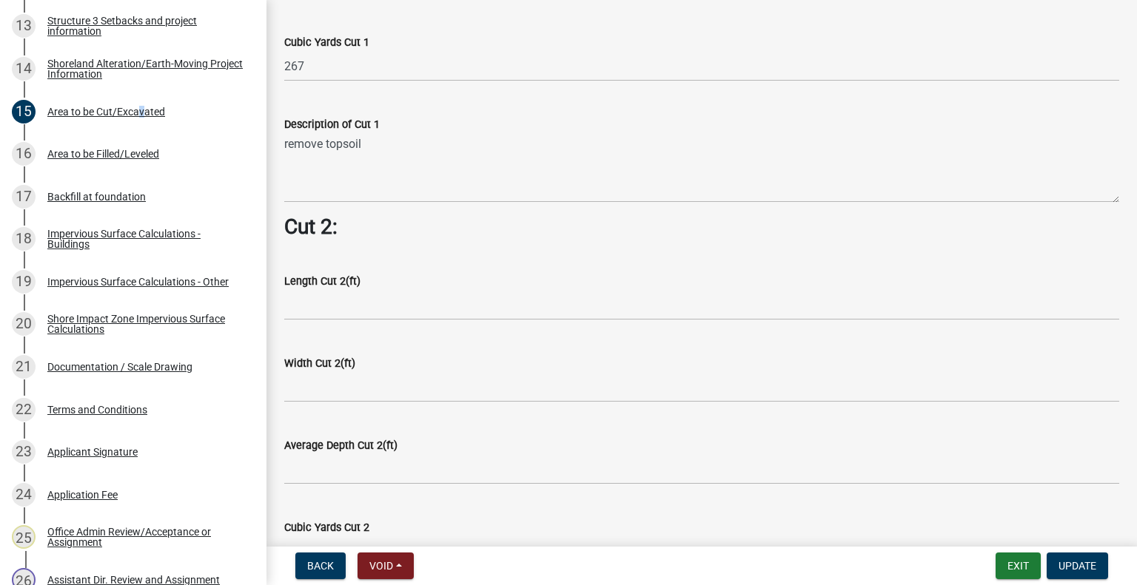
scroll to position [1036, 0]
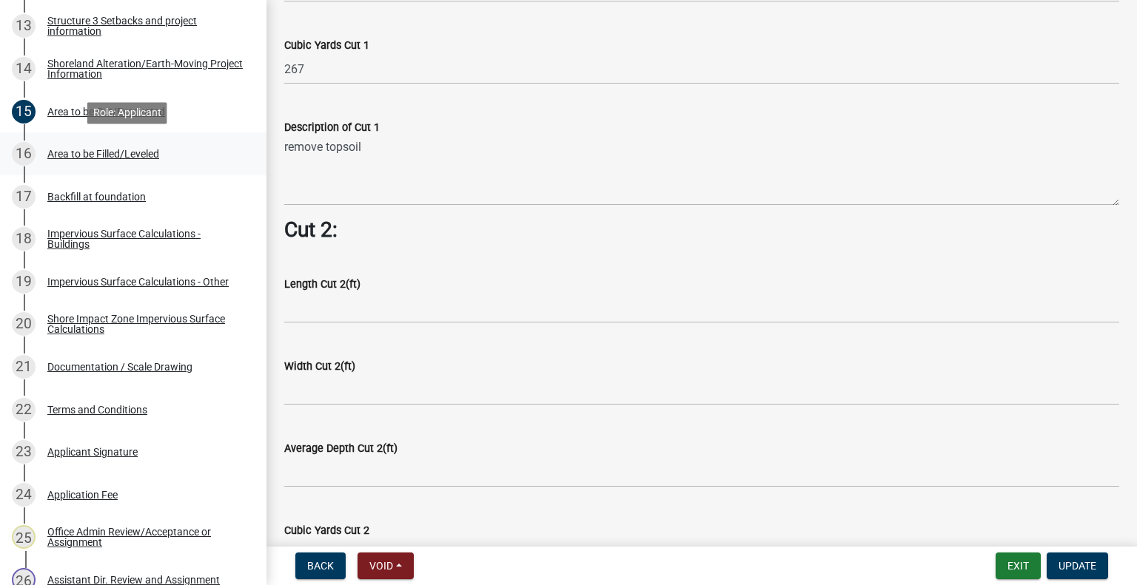
click at [118, 158] on div "Area to be Filled/Leveled" at bounding box center [103, 154] width 112 height 10
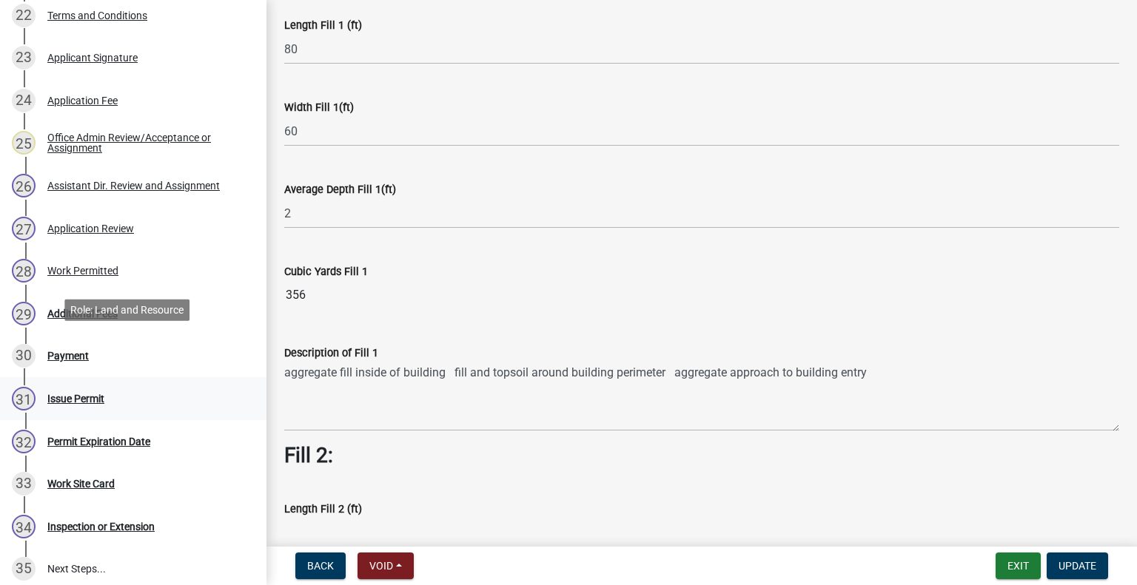
scroll to position [1258, 0]
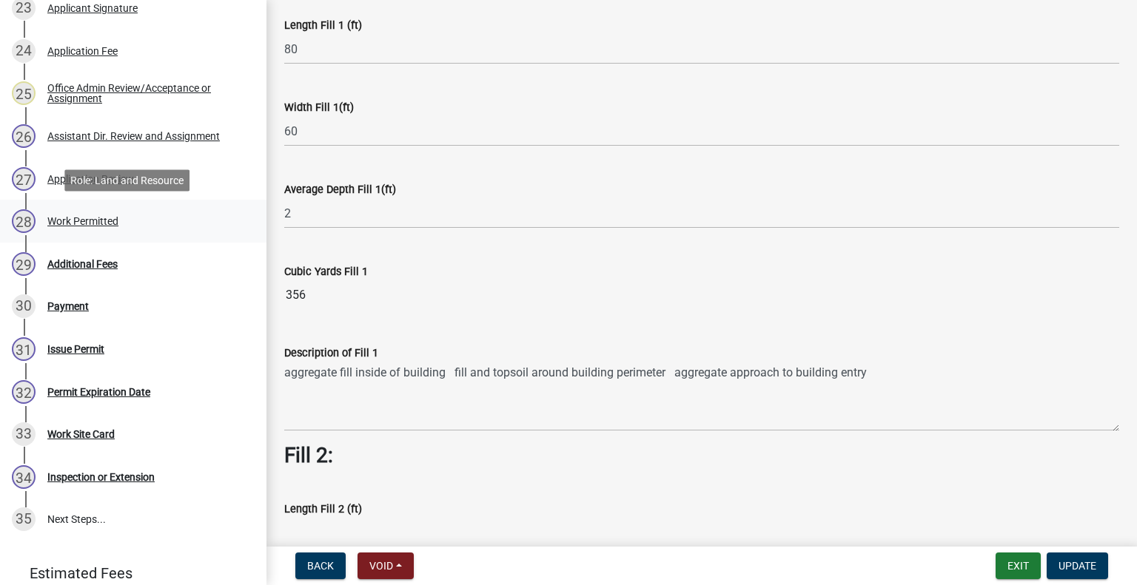
click at [95, 216] on div "Work Permitted" at bounding box center [82, 221] width 71 height 10
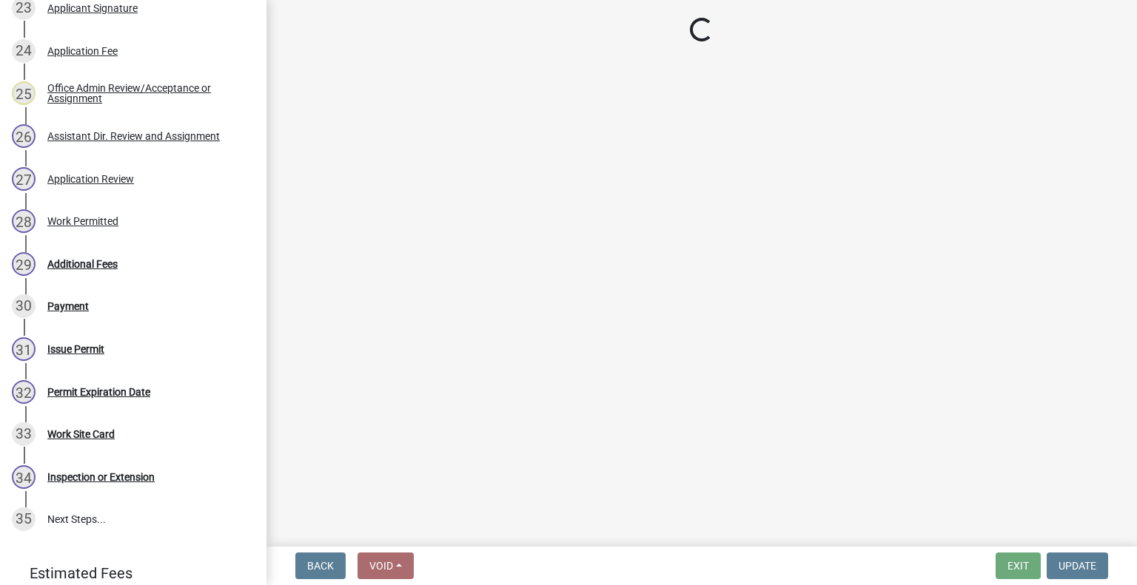
select select "1bc1e483-05bd-4456-8d1d-1de62b367160"
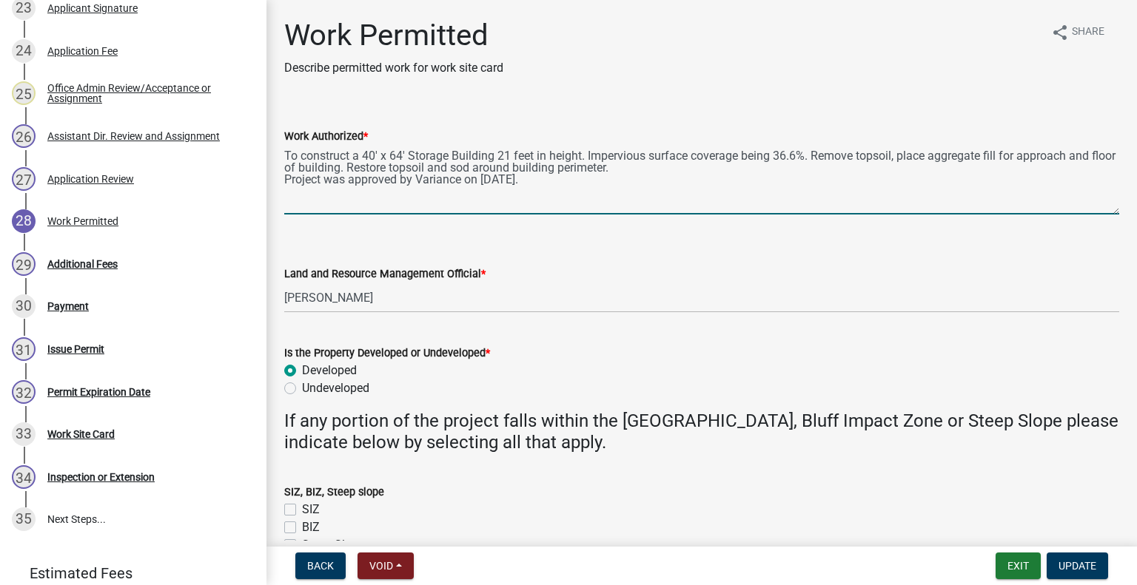
drag, startPoint x: 893, startPoint y: 152, endPoint x: 916, endPoint y: 113, distance: 45.1
click at [893, 152] on textarea "To construct a 40' x 64' Storage Building 21 feet in height. Impervious surface…" at bounding box center [701, 180] width 835 height 70
click at [991, 154] on textarea "To construct a 40' x 64' Storage Building 21 feet in height. Impervious surface…" at bounding box center [701, 180] width 835 height 70
drag, startPoint x: 1035, startPoint y: 152, endPoint x: 1045, endPoint y: 127, distance: 27.9
click at [1035, 150] on textarea "To construct a 40' x 64' Storage Building 21 feet in height. Impervious surface…" at bounding box center [701, 180] width 835 height 70
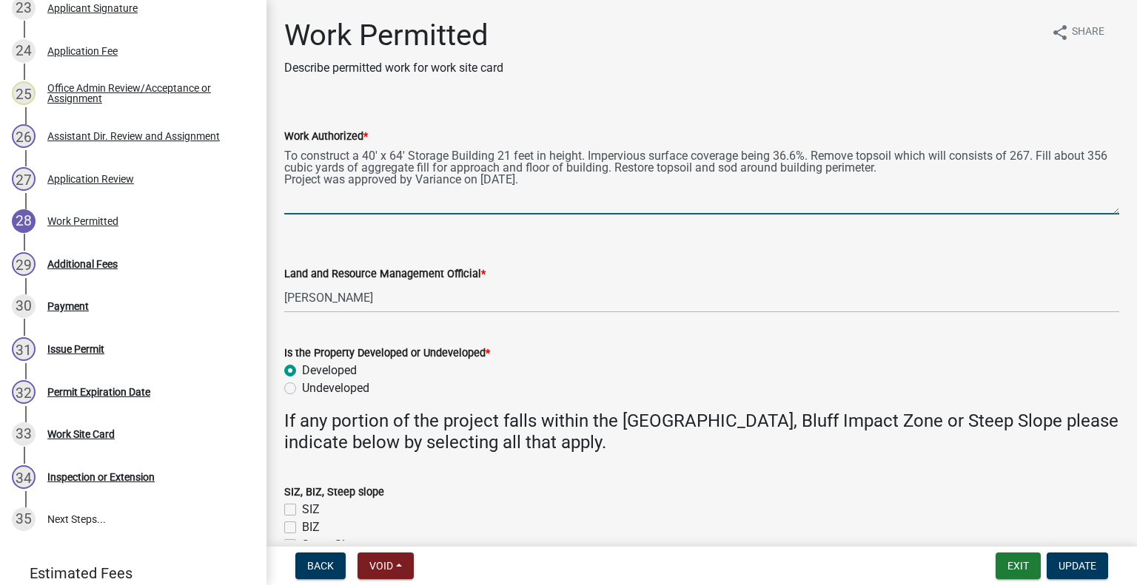
drag, startPoint x: 625, startPoint y: 182, endPoint x: 780, endPoint y: 178, distance: 154.7
click at [625, 181] on textarea "To construct a 40' x 64' Storage Building 21 feet in height. Impervious surface…" at bounding box center [701, 180] width 835 height 70
click at [941, 169] on textarea "To construct a 40' x 64' Storage Building 21 feet in height. Impervious surface…" at bounding box center [701, 180] width 835 height 70
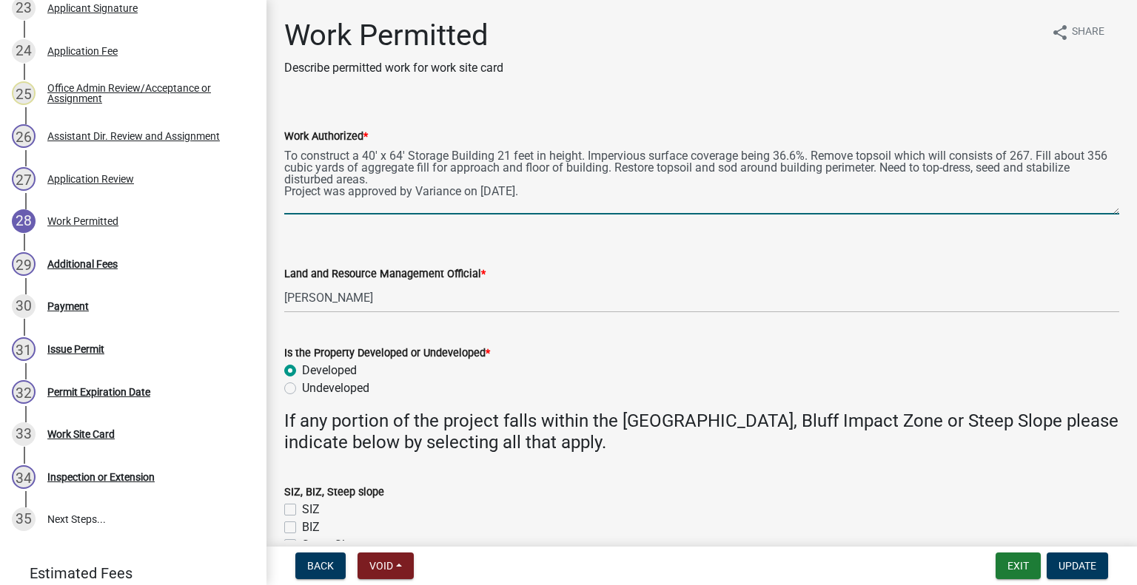
click at [394, 177] on textarea "To construct a 40' x 64' Storage Building 21 feet in height. Impervious surface…" at bounding box center [701, 180] width 835 height 70
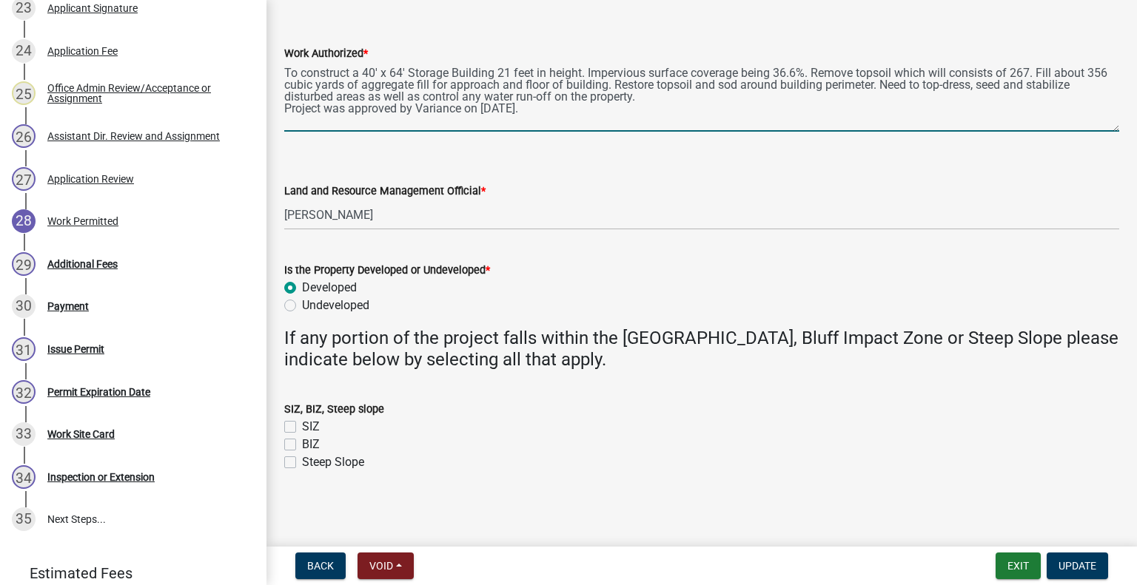
scroll to position [84, 0]
type textarea "To construct a 40' x 64' Storage Building 21 feet in height. Impervious surface…"
click at [1057, 568] on button "Update" at bounding box center [1077, 566] width 61 height 27
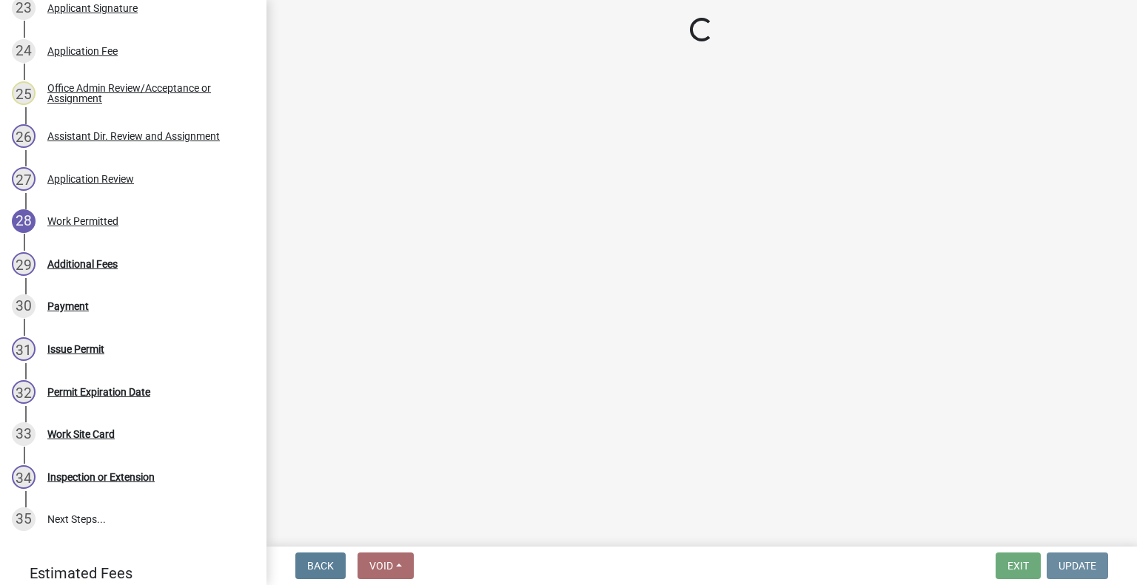
scroll to position [0, 0]
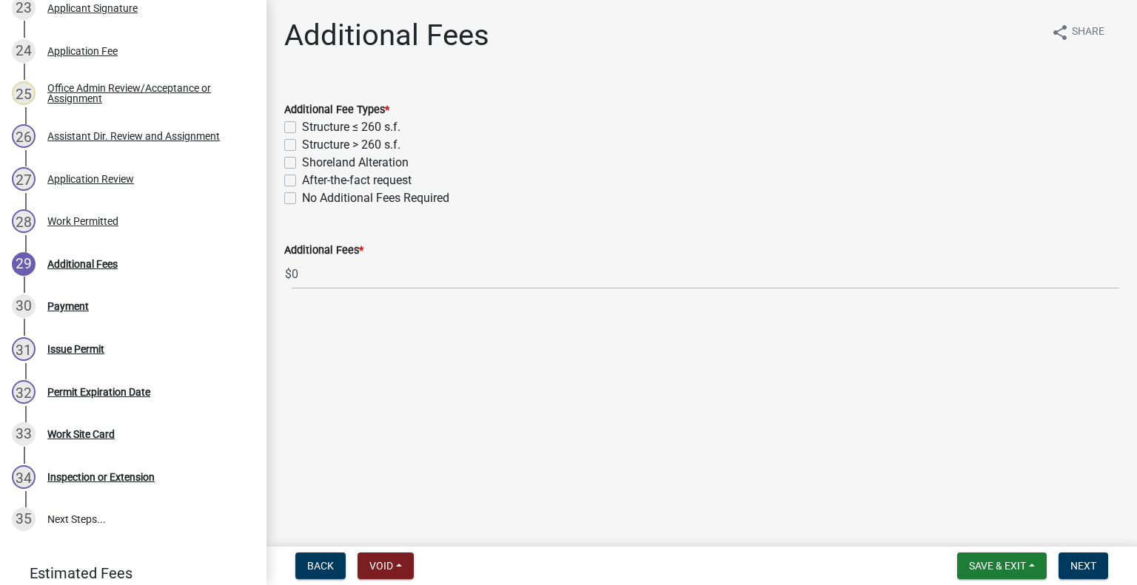
click at [302, 147] on label "Structure > 260 s.f." at bounding box center [351, 145] width 98 height 18
click at [302, 146] on input "Structure > 260 s.f." at bounding box center [307, 141] width 10 height 10
checkbox input "true"
checkbox input "false"
checkbox input "true"
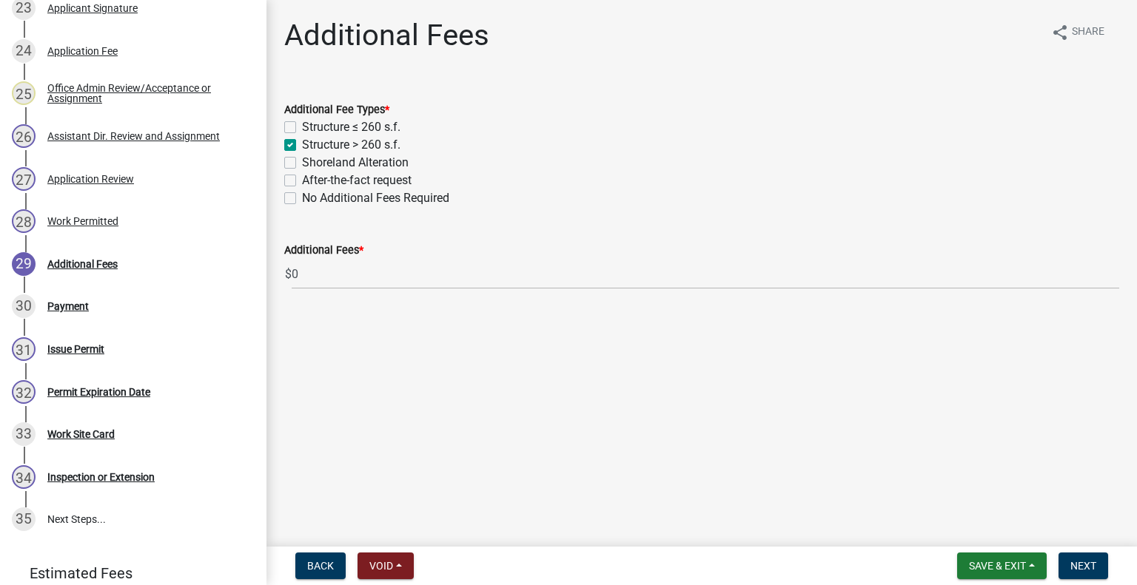
checkbox input "false"
drag, startPoint x: 1090, startPoint y: 568, endPoint x: 1090, endPoint y: 556, distance: 11.9
click at [1090, 567] on span "Next" at bounding box center [1083, 566] width 26 height 12
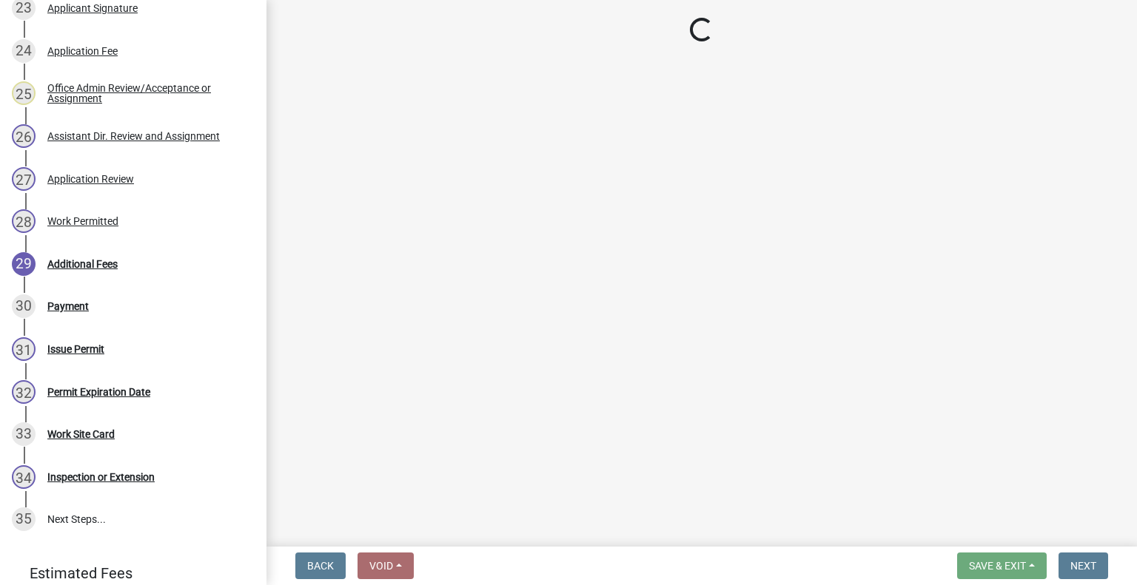
select select "3: 3"
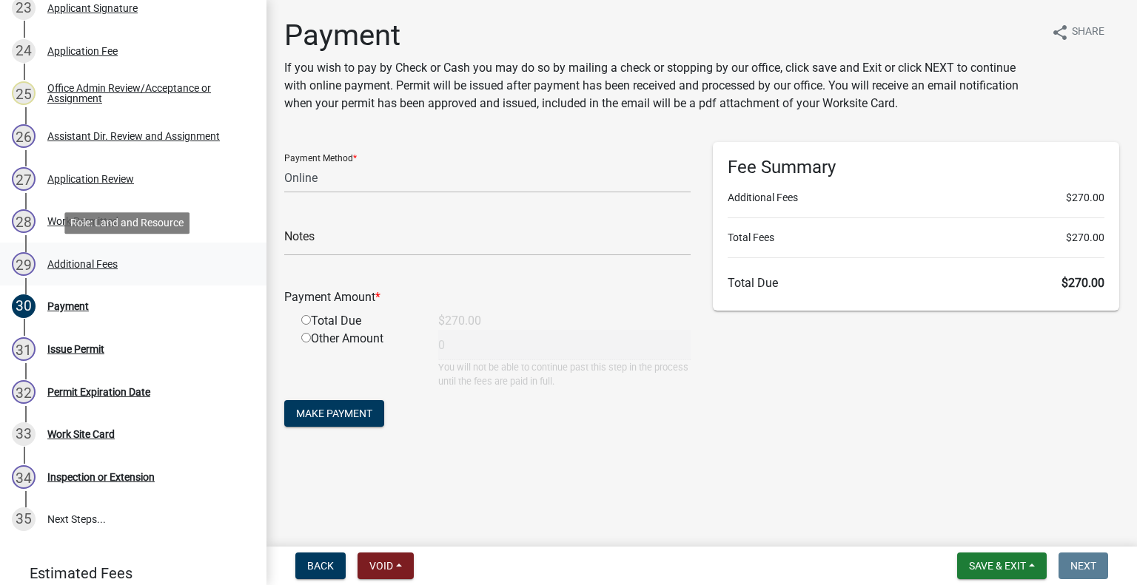
click at [77, 262] on div "Additional Fees" at bounding box center [82, 264] width 70 height 10
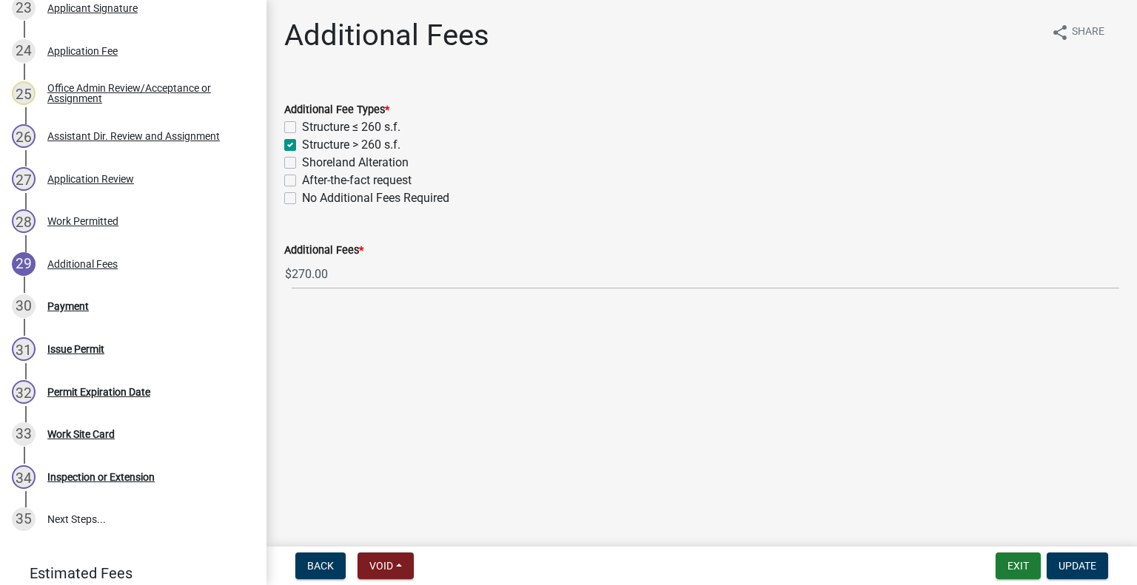
drag, startPoint x: 289, startPoint y: 164, endPoint x: 516, endPoint y: 269, distance: 250.0
click at [302, 164] on label "Shoreland Alteration" at bounding box center [355, 163] width 107 height 18
click at [302, 164] on input "Shoreland Alteration" at bounding box center [307, 159] width 10 height 10
checkbox input "true"
checkbox input "false"
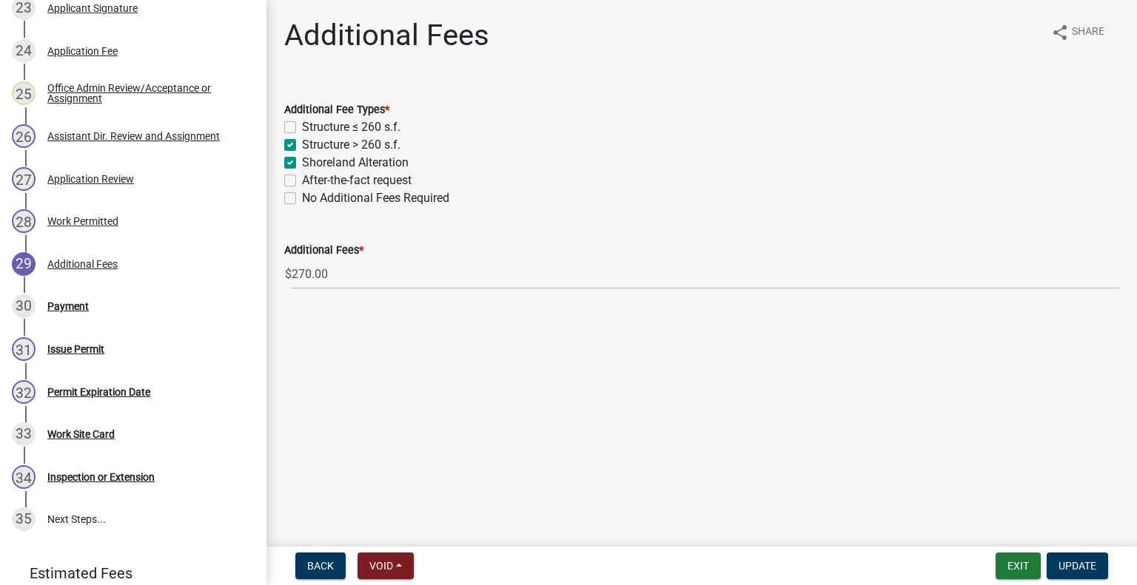
checkbox input "true"
checkbox input "false"
drag, startPoint x: 1078, startPoint y: 568, endPoint x: 1058, endPoint y: 532, distance: 40.8
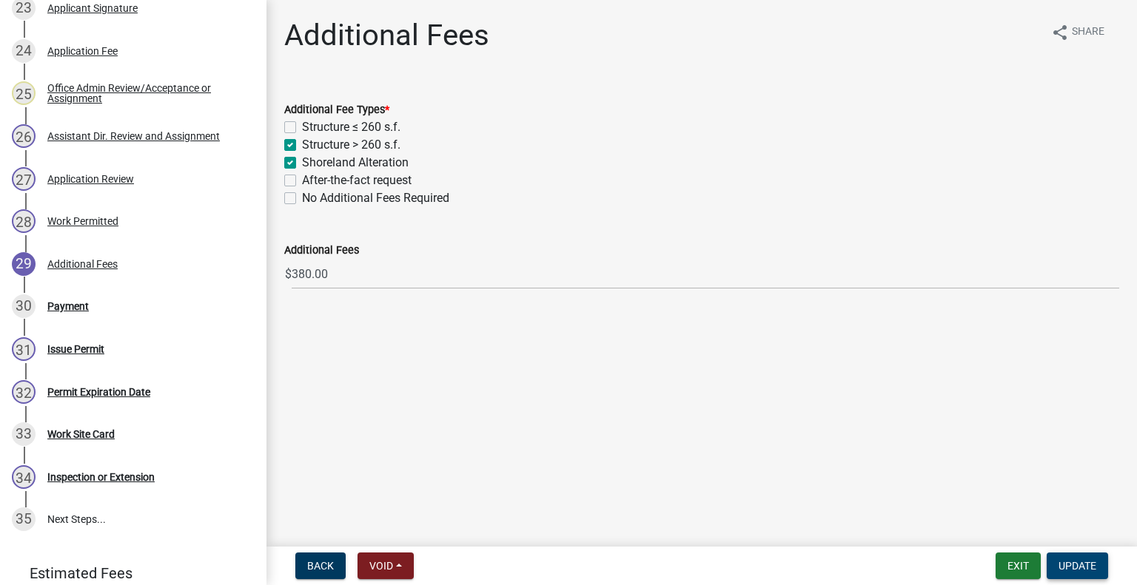
click at [1078, 567] on span "Update" at bounding box center [1077, 566] width 38 height 12
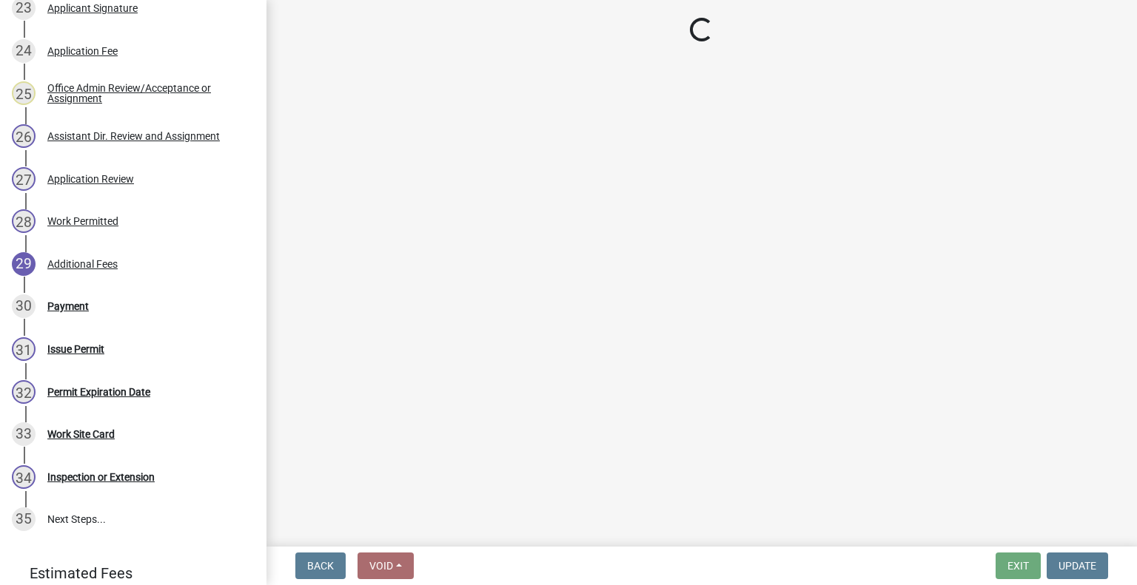
select select "3: 3"
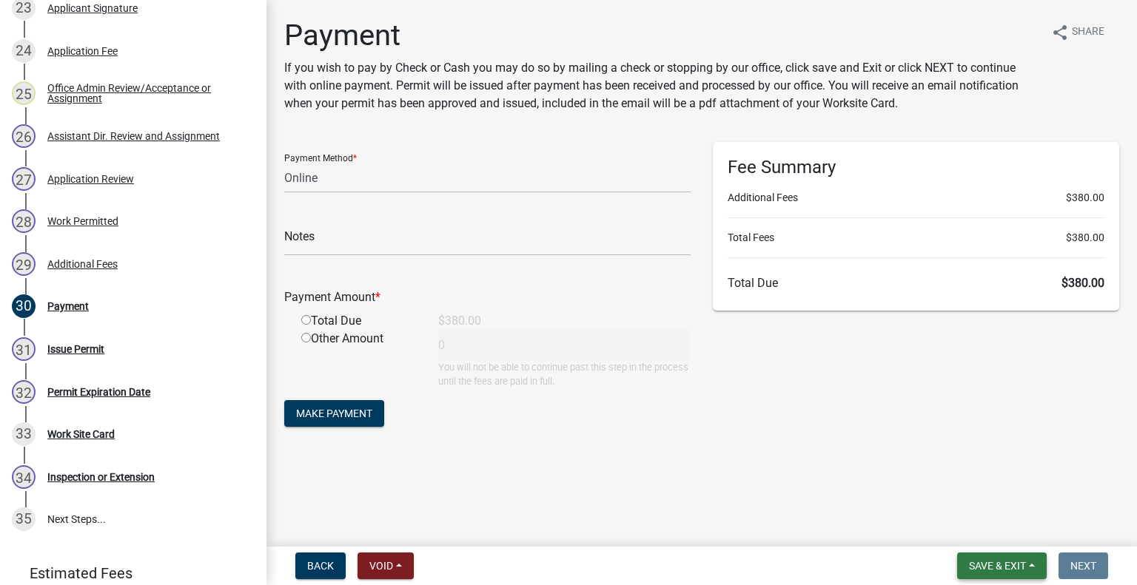
click at [985, 561] on span "Save & Exit" at bounding box center [997, 566] width 57 height 12
click at [977, 533] on button "Save & Exit" at bounding box center [987, 528] width 118 height 36
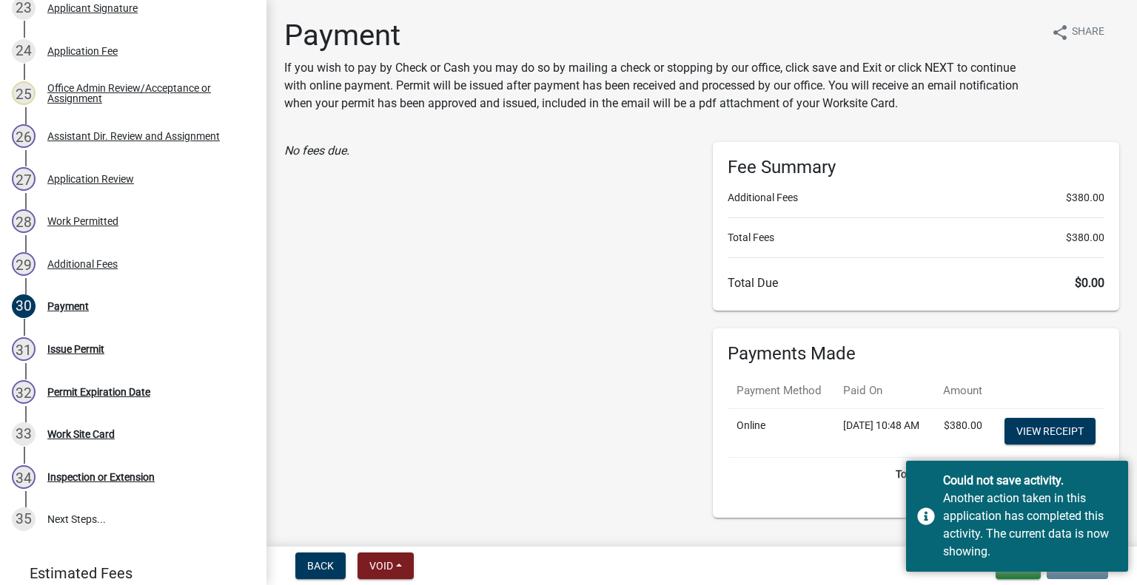
click at [652, 323] on div "No fees due." at bounding box center [487, 330] width 429 height 376
